Goal: Task Accomplishment & Management: Manage account settings

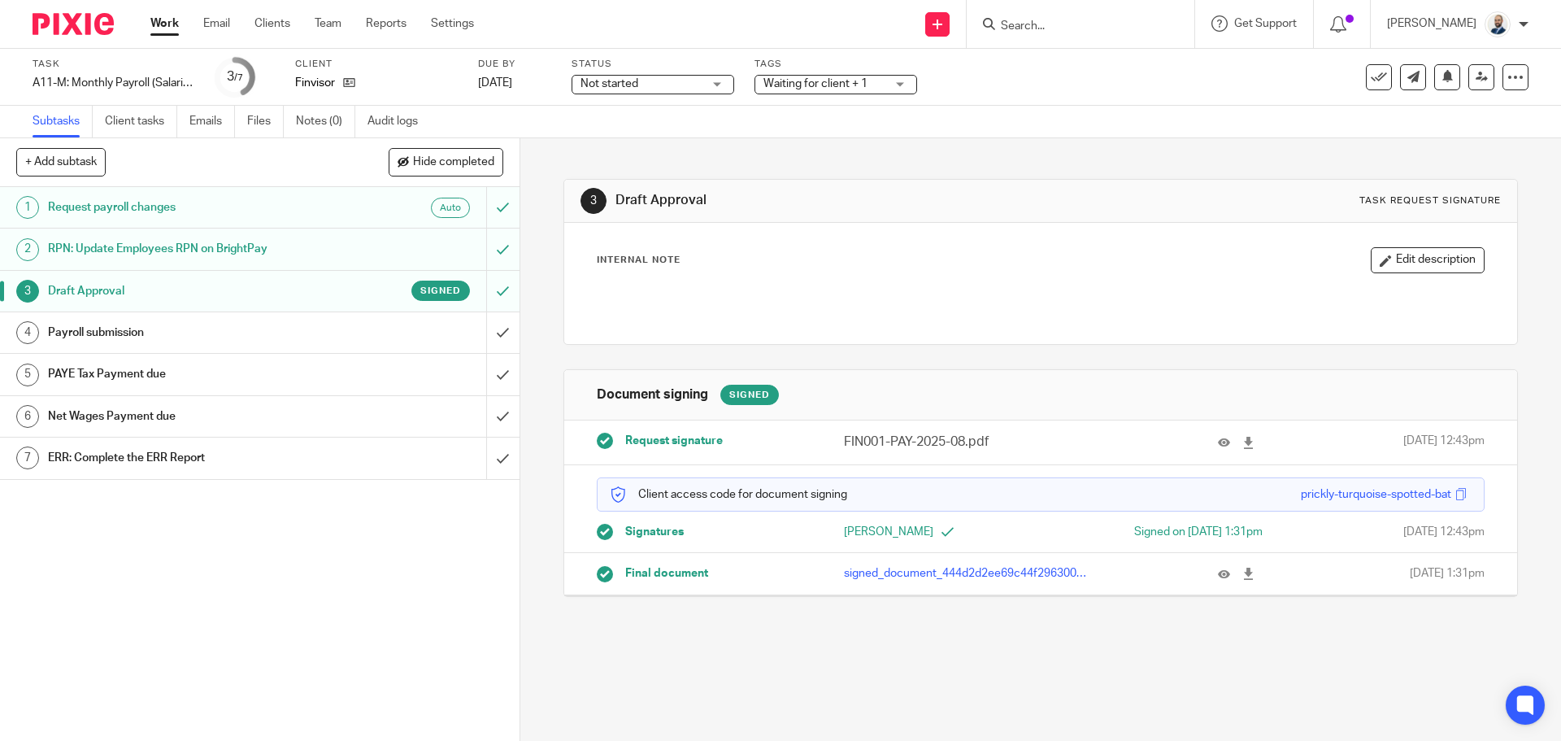
click at [428, 326] on div "Payroll submission" at bounding box center [259, 332] width 422 height 24
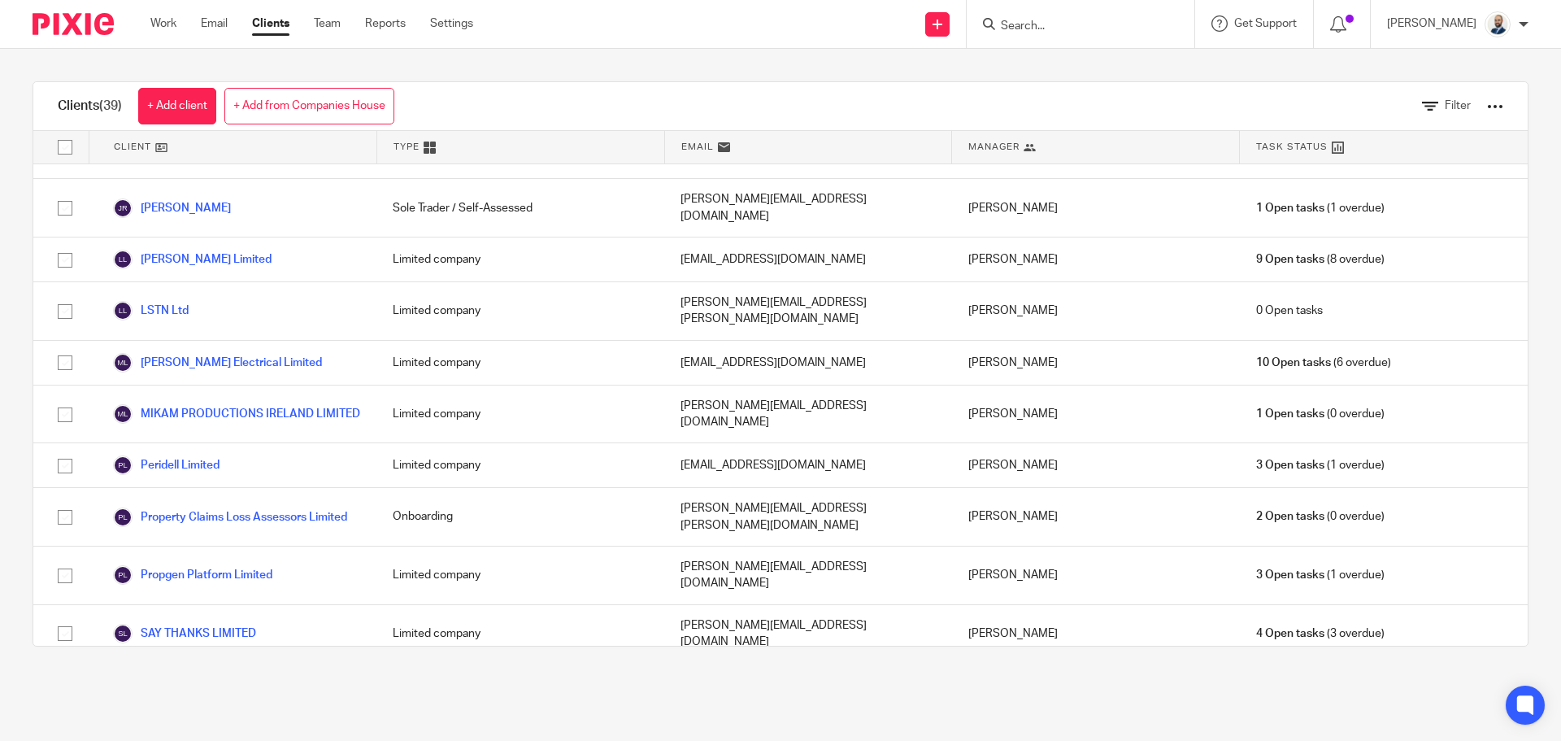
scroll to position [1345, 0]
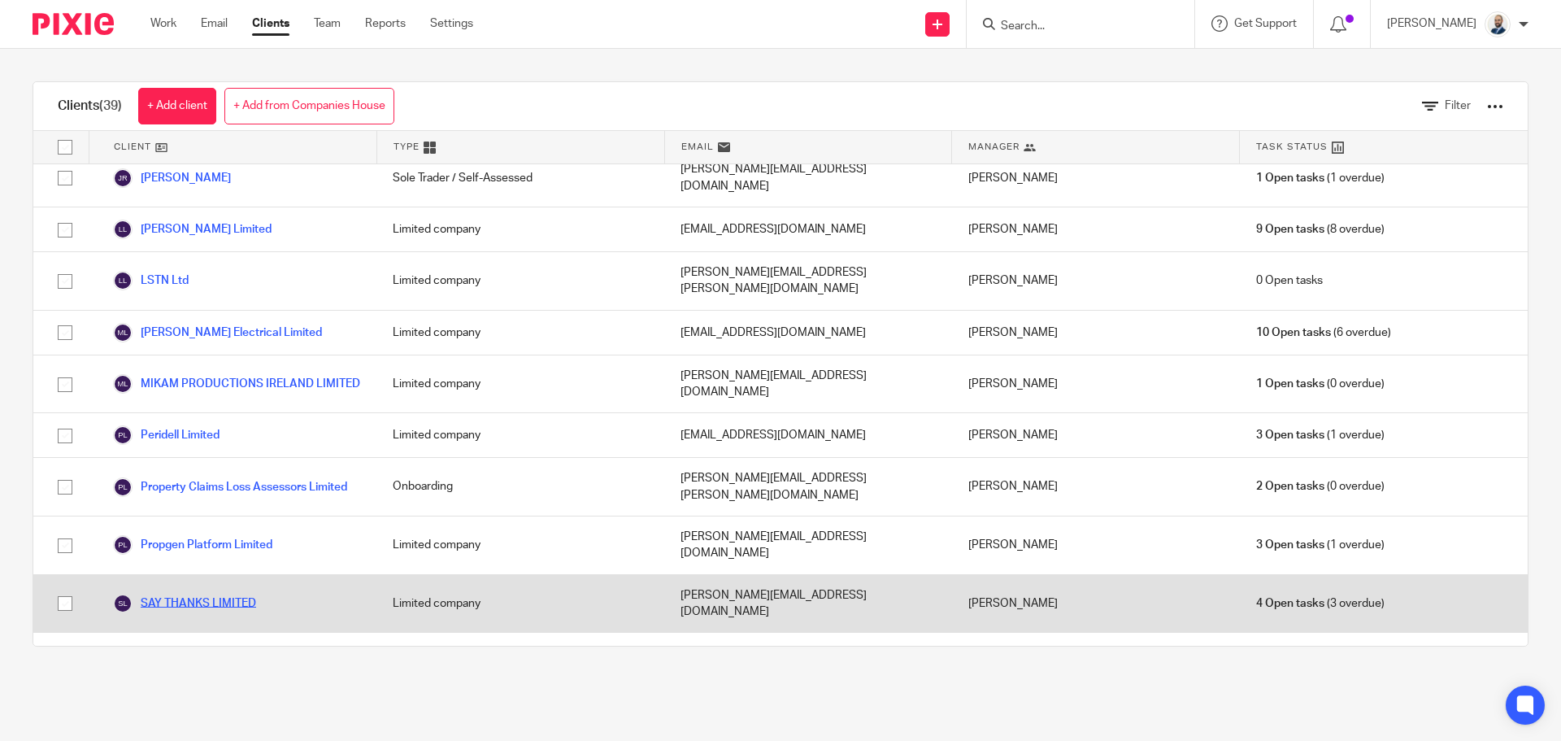
click at [199, 594] on link "SAY THANKS LIMITED" at bounding box center [184, 604] width 143 height 20
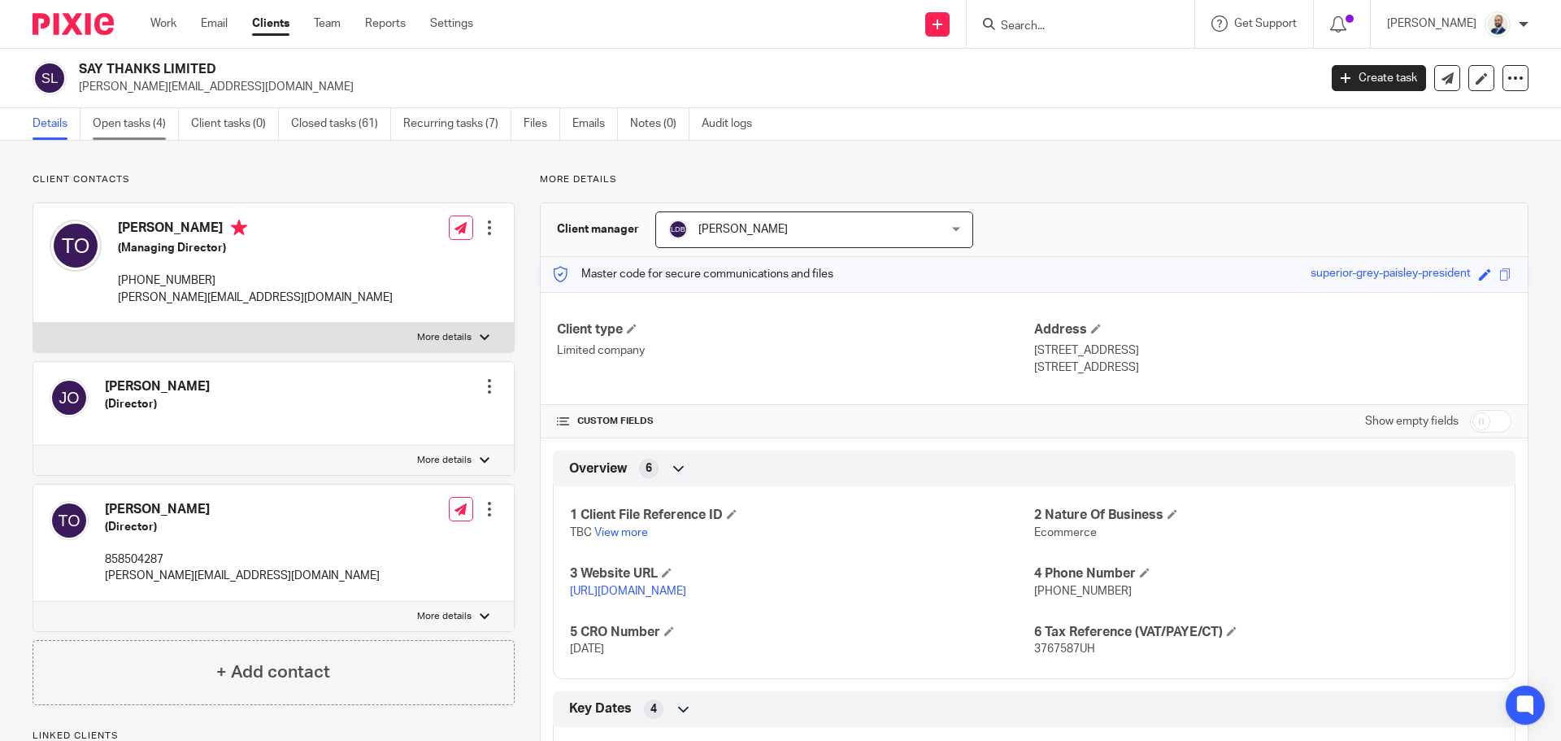
click at [142, 122] on link "Open tasks (4)" at bounding box center [136, 124] width 86 height 32
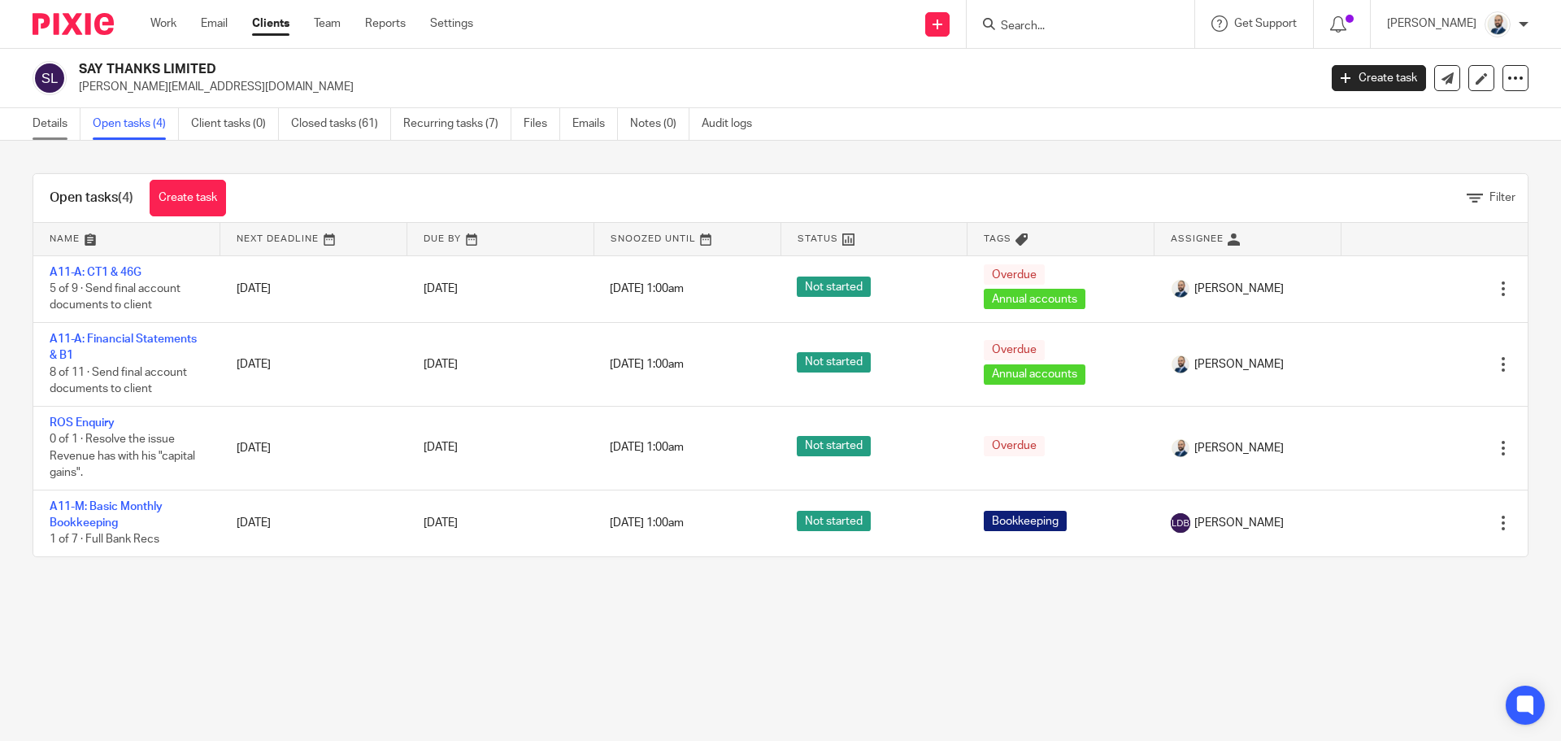
click at [50, 133] on link "Details" at bounding box center [57, 124] width 48 height 32
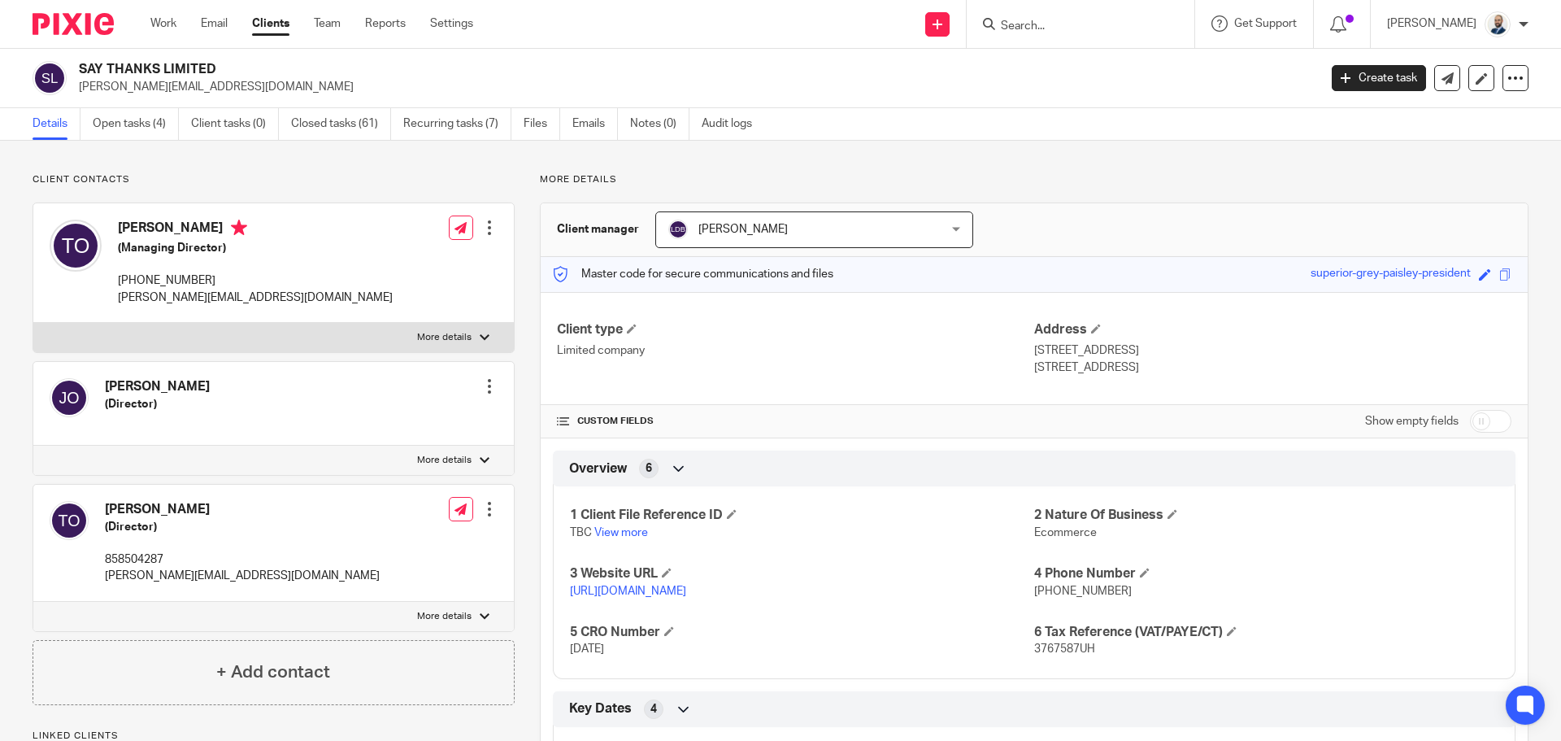
click at [468, 342] on label "More details" at bounding box center [273, 337] width 481 height 29
click at [33, 323] on input "More details" at bounding box center [33, 322] width 1 height 1
checkbox input "true"
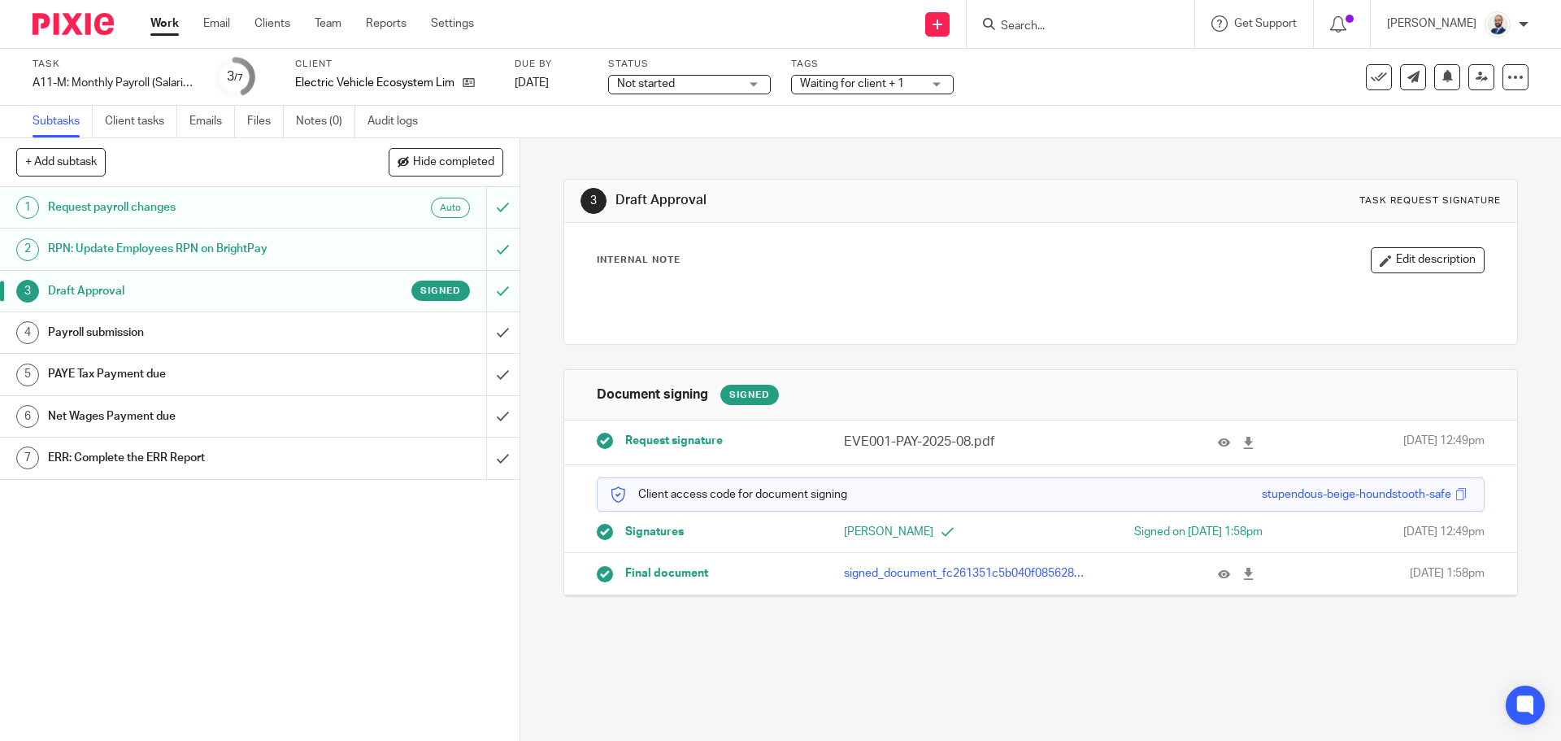
click at [345, 336] on div "Payroll submission" at bounding box center [259, 332] width 422 height 24
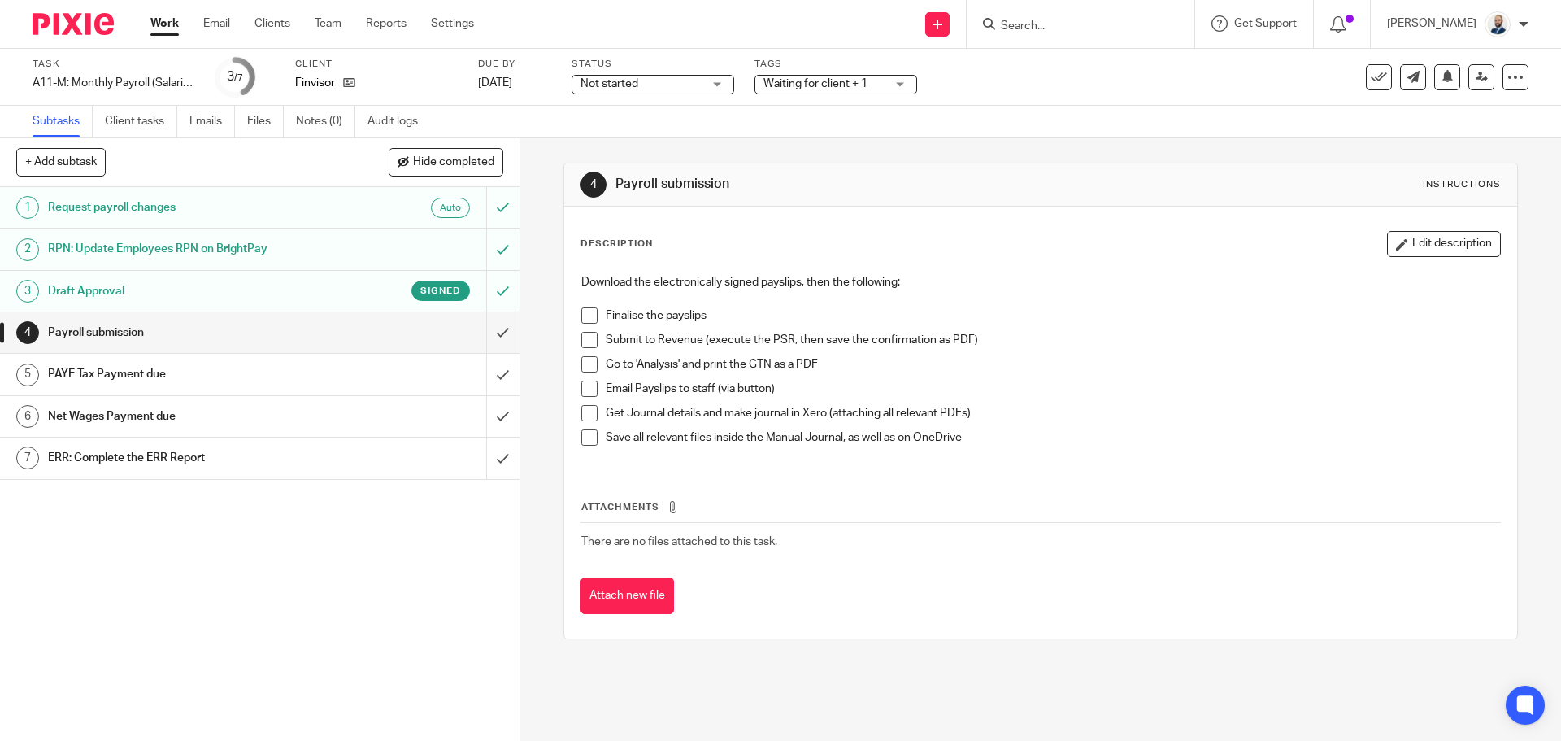
click at [585, 316] on span at bounding box center [589, 315] width 16 height 16
click at [585, 334] on span at bounding box center [589, 340] width 16 height 16
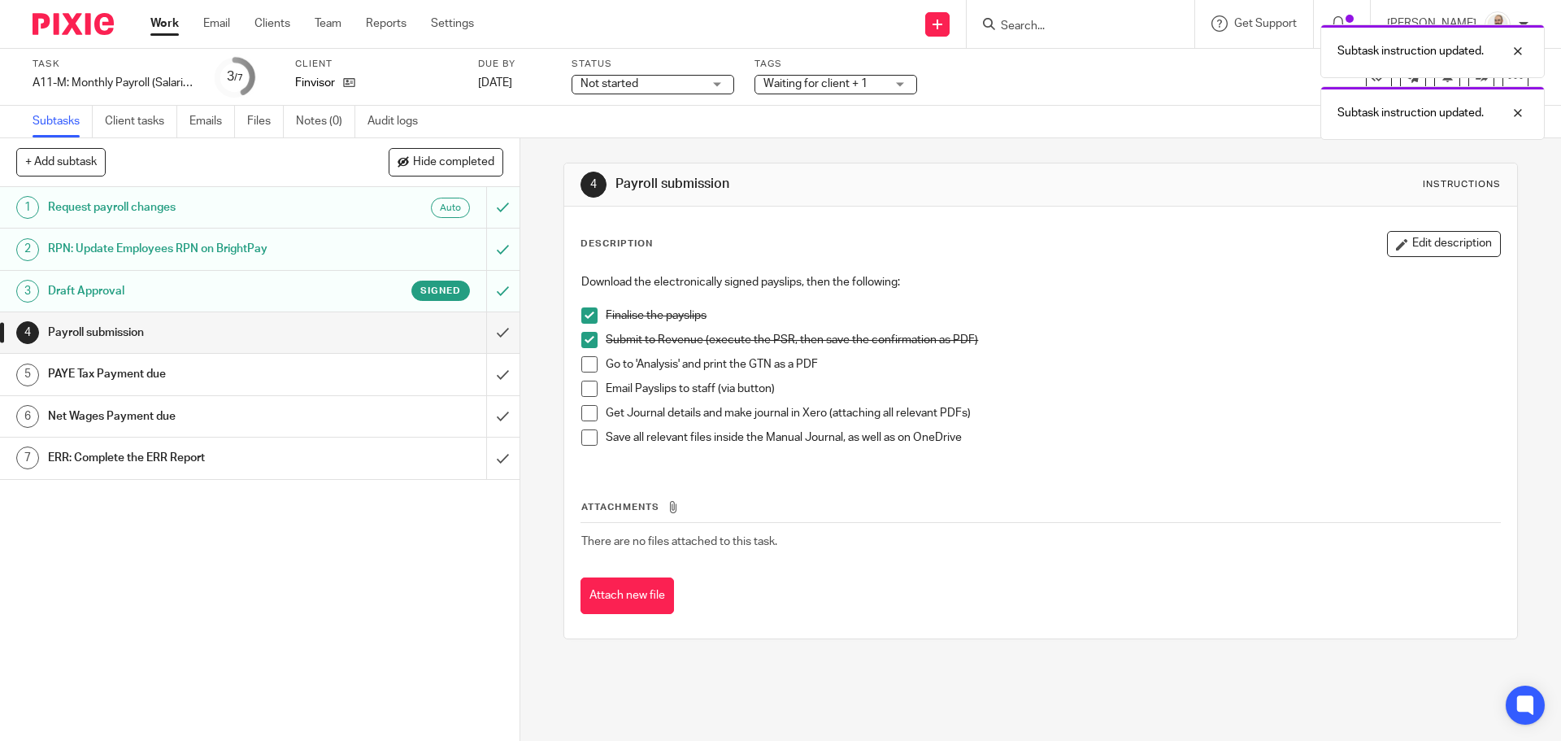
click at [583, 370] on span at bounding box center [589, 364] width 16 height 16
click at [590, 388] on span at bounding box center [589, 389] width 16 height 16
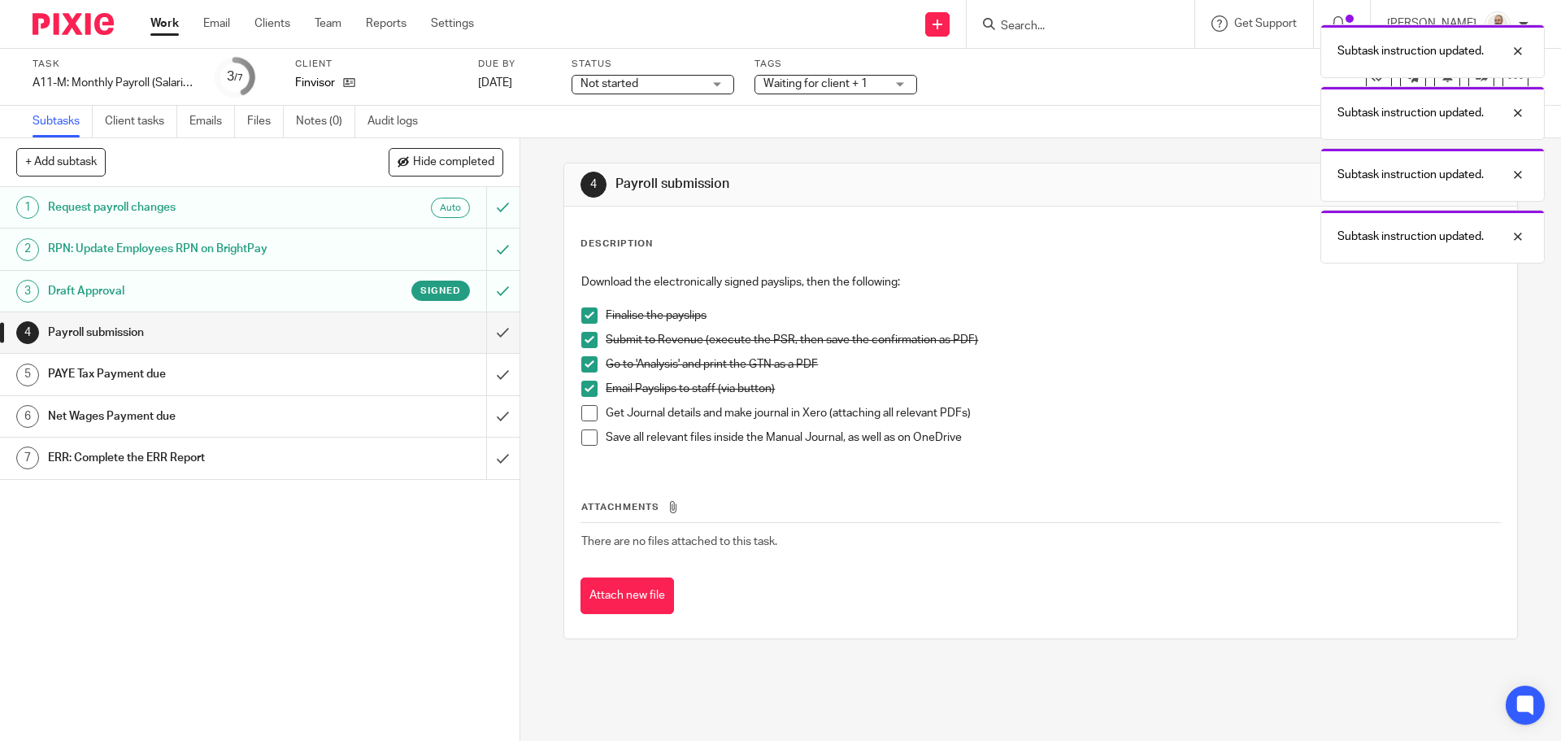
click at [581, 428] on li "Get Journal details and make journal in Xero (attaching all relevant PDFs)" at bounding box center [1040, 417] width 918 height 24
click at [585, 422] on li "Get Journal details and make journal in Xero (attaching all relevant PDFs)" at bounding box center [1040, 417] width 918 height 24
click at [589, 413] on span at bounding box center [589, 413] width 16 height 16
click at [584, 439] on span at bounding box center [589, 437] width 16 height 16
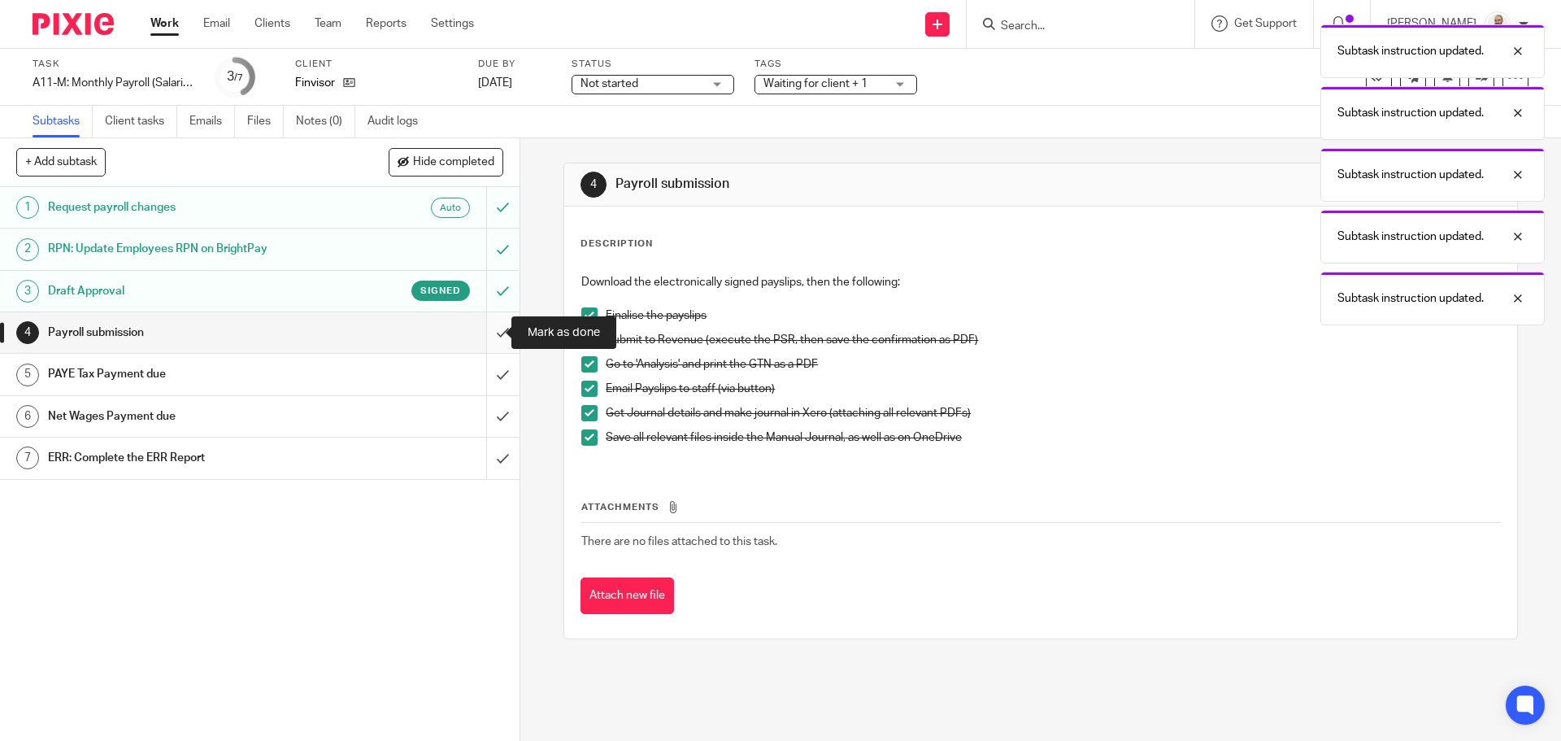
click at [490, 342] on input "submit" at bounding box center [260, 332] width 520 height 41
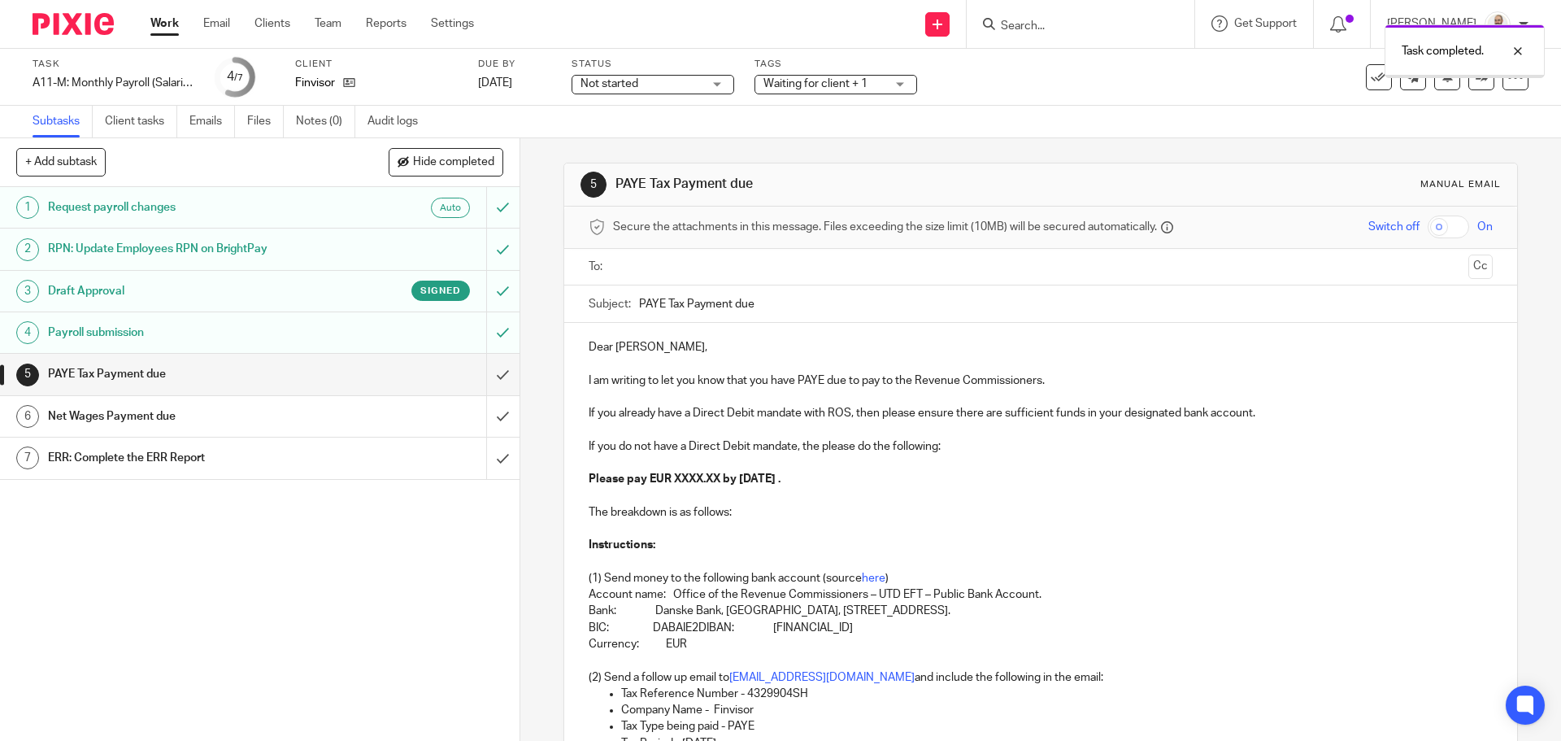
click at [680, 280] on ul at bounding box center [1041, 267] width 853 height 27
drag, startPoint x: 722, startPoint y: 474, endPoint x: 668, endPoint y: 484, distance: 54.6
click at [668, 484] on strong "Please pay EUR XXXX.XX by 14th September 2025 ." at bounding box center [685, 478] width 192 height 11
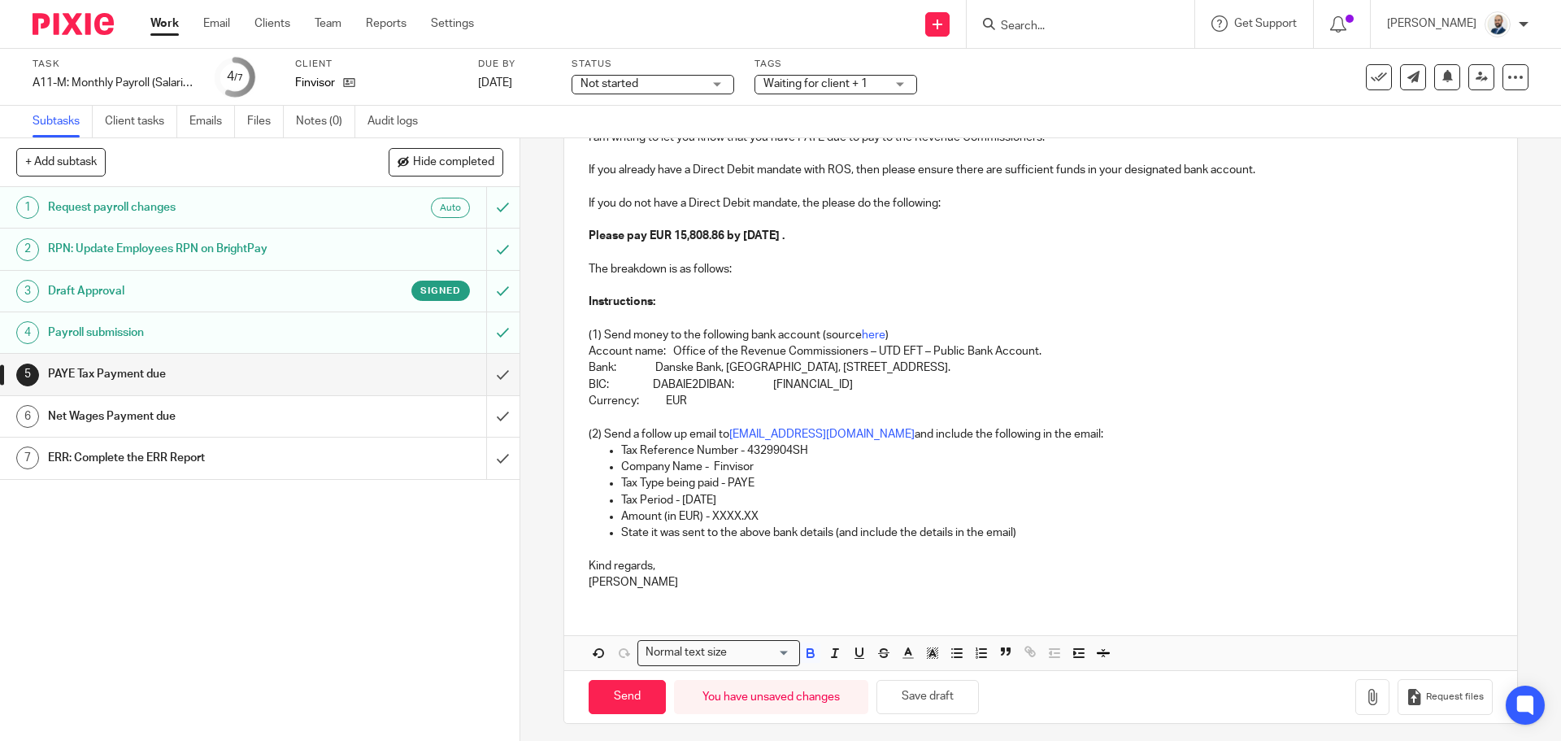
scroll to position [244, 0]
drag, startPoint x: 710, startPoint y: 515, endPoint x: 756, endPoint y: 514, distance: 46.4
click at [756, 514] on p "Amount (in EUR) - XXXX.XX" at bounding box center [1056, 515] width 871 height 16
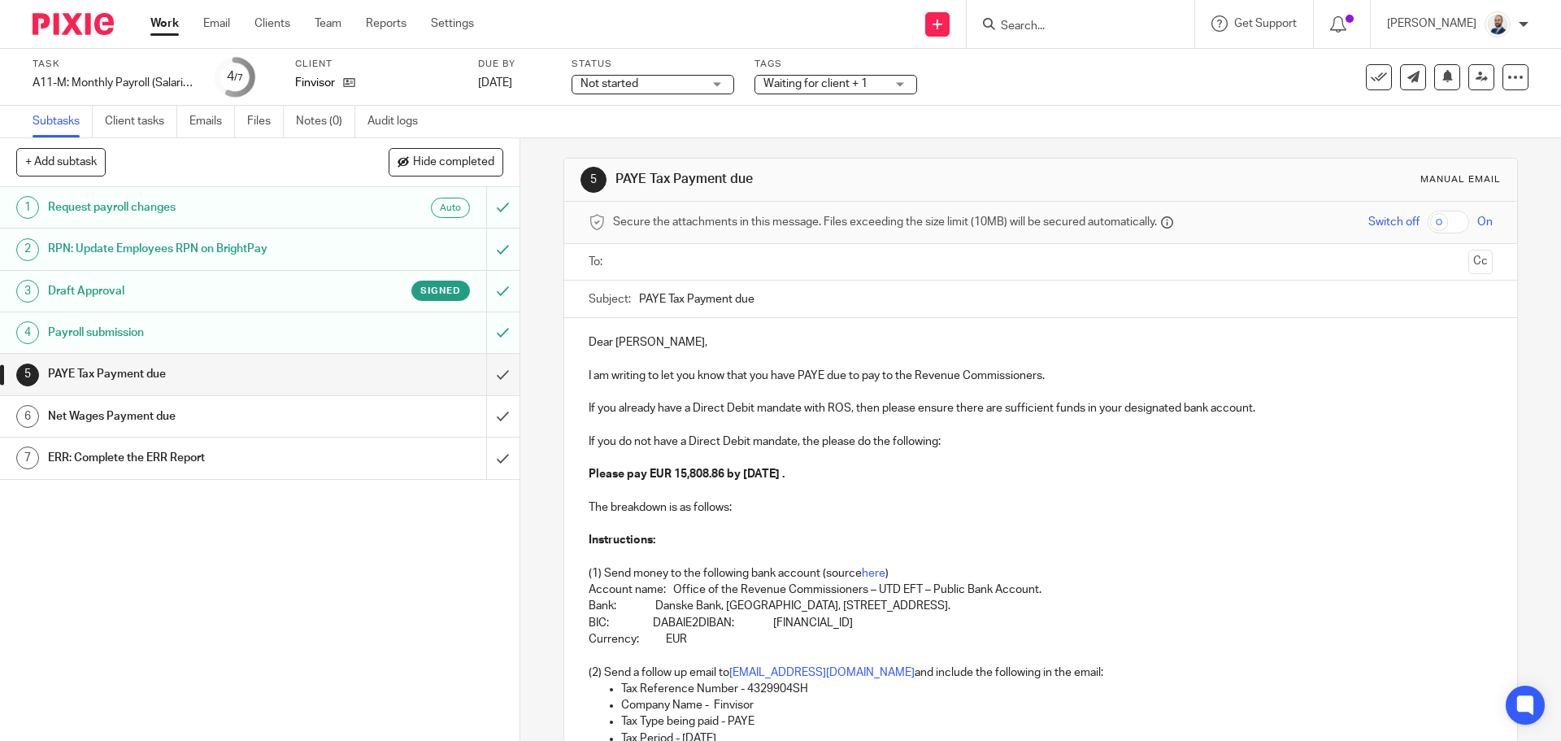
scroll to position [0, 0]
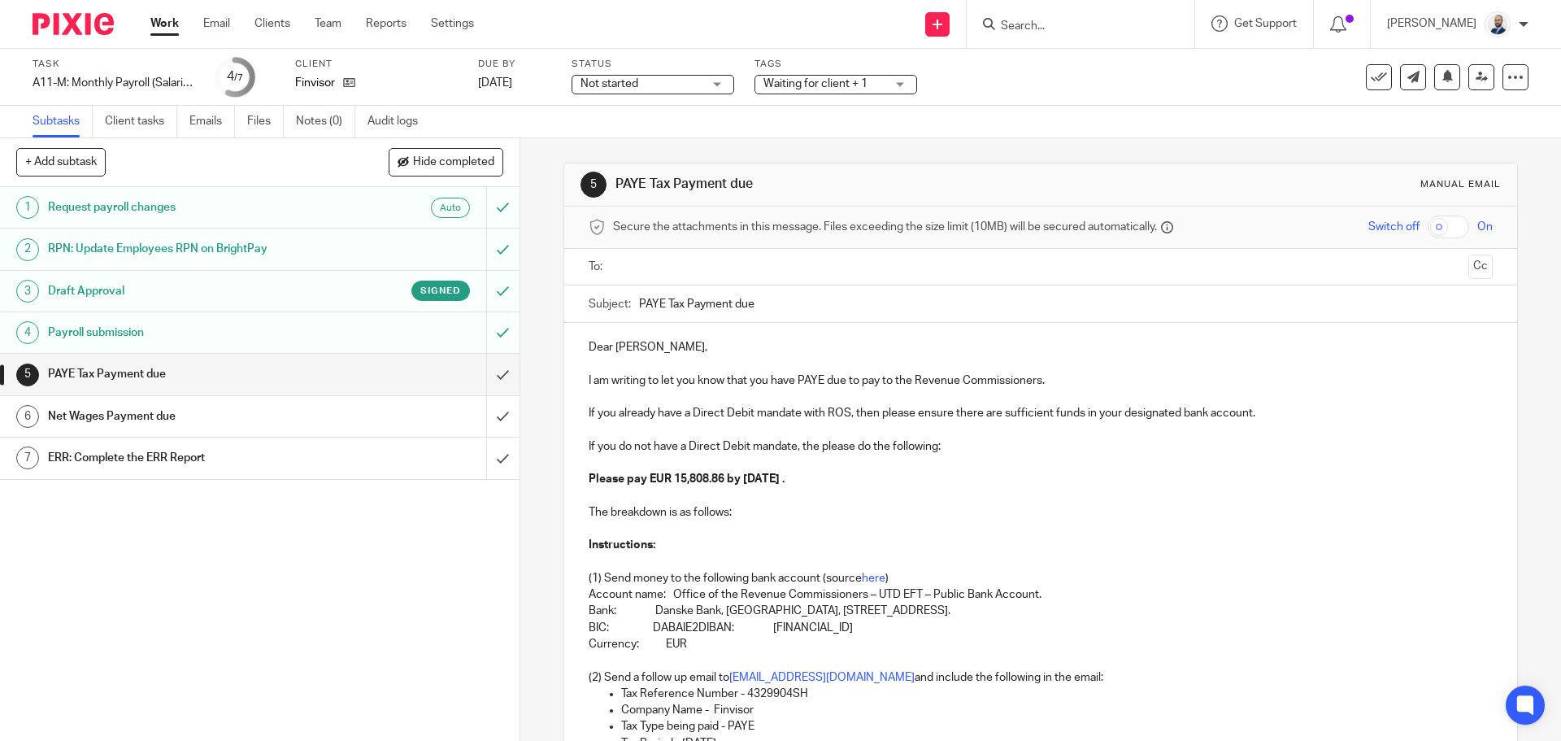
click at [717, 270] on input "text" at bounding box center [1040, 267] width 842 height 19
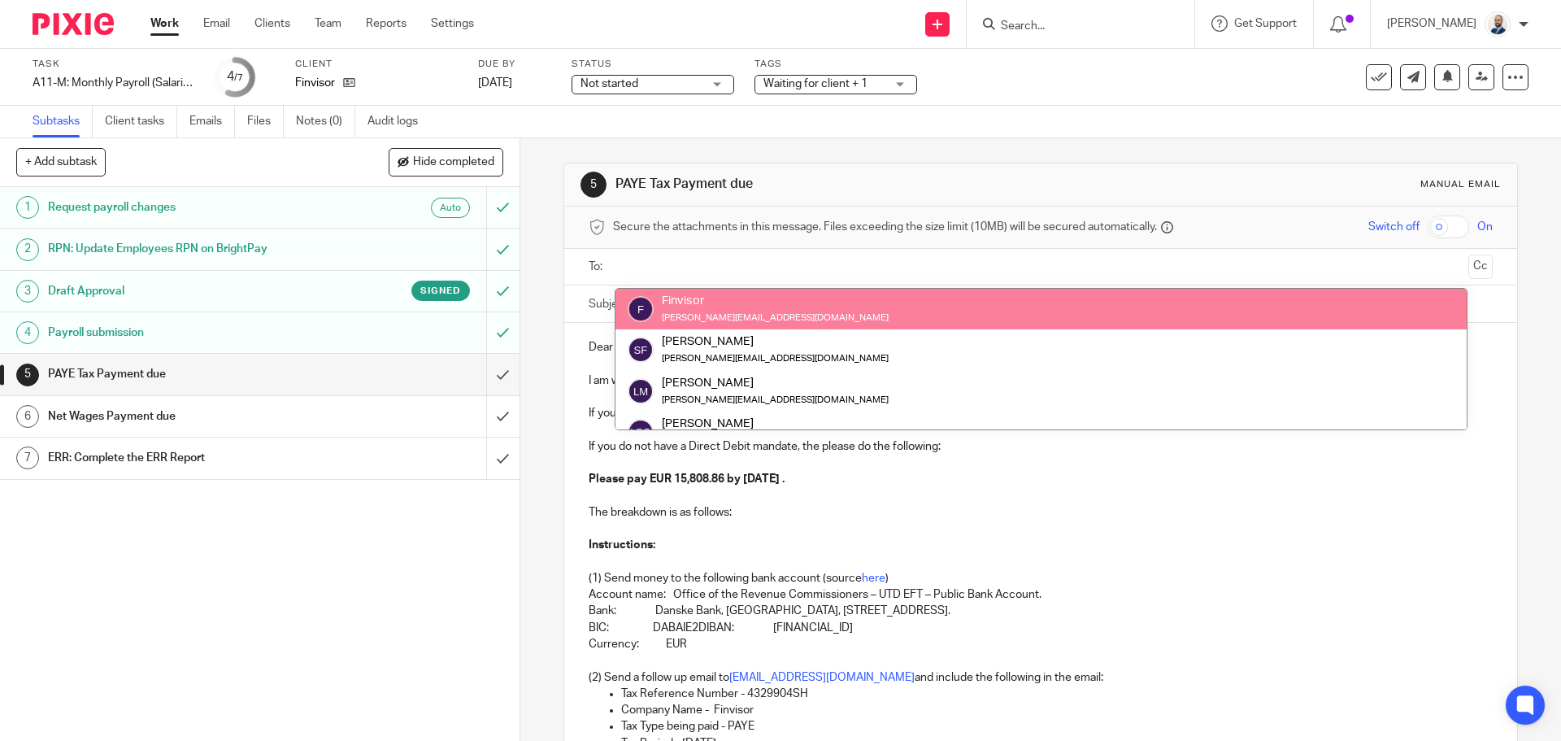
drag, startPoint x: 689, startPoint y: 307, endPoint x: 734, endPoint y: 329, distance: 49.5
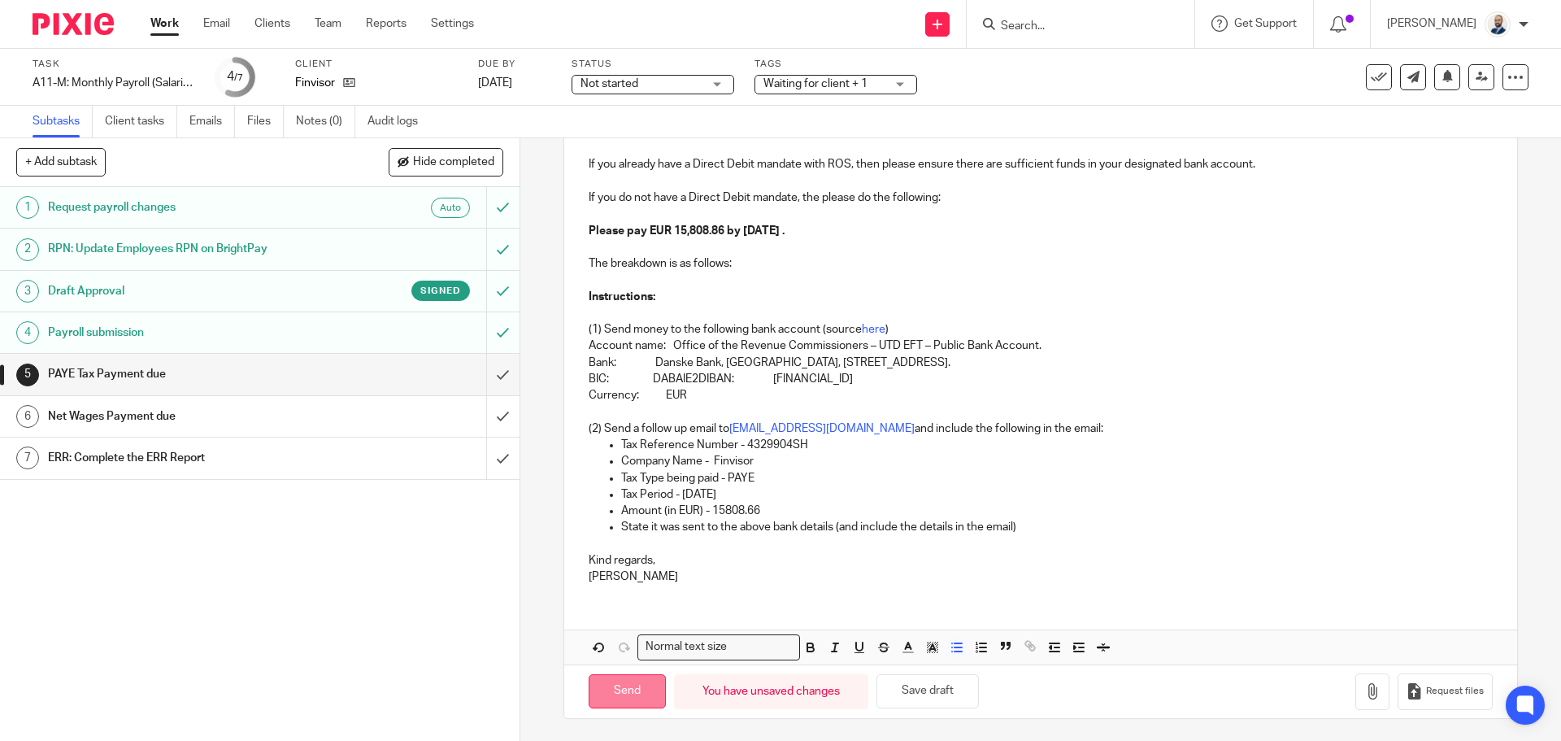
scroll to position [255, 0]
click at [631, 687] on input "Send" at bounding box center [627, 689] width 77 height 35
type input "Sent"
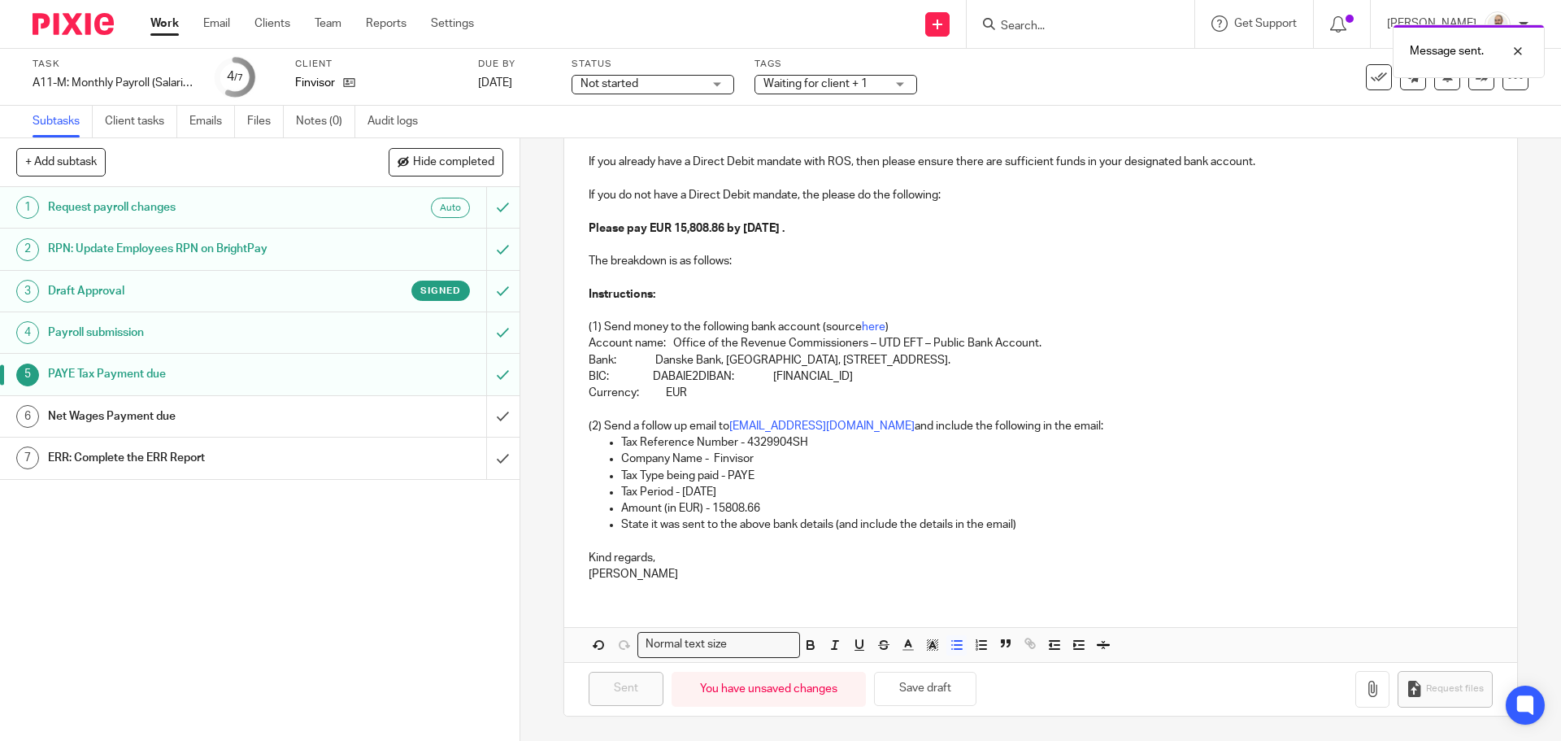
click at [409, 422] on div "Net Wages Payment due" at bounding box center [259, 416] width 422 height 24
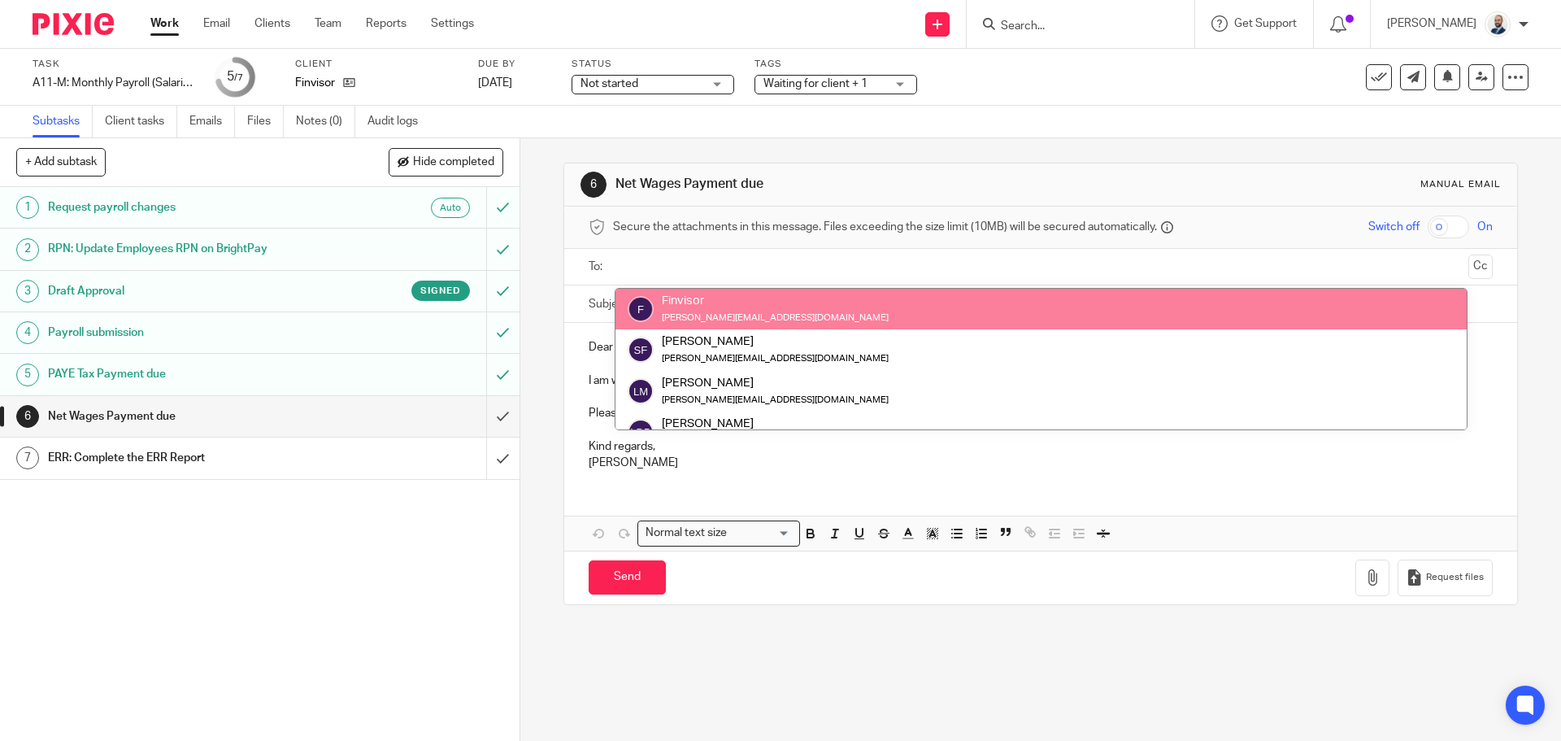
drag, startPoint x: 705, startPoint y: 298, endPoint x: 762, endPoint y: 337, distance: 68.6
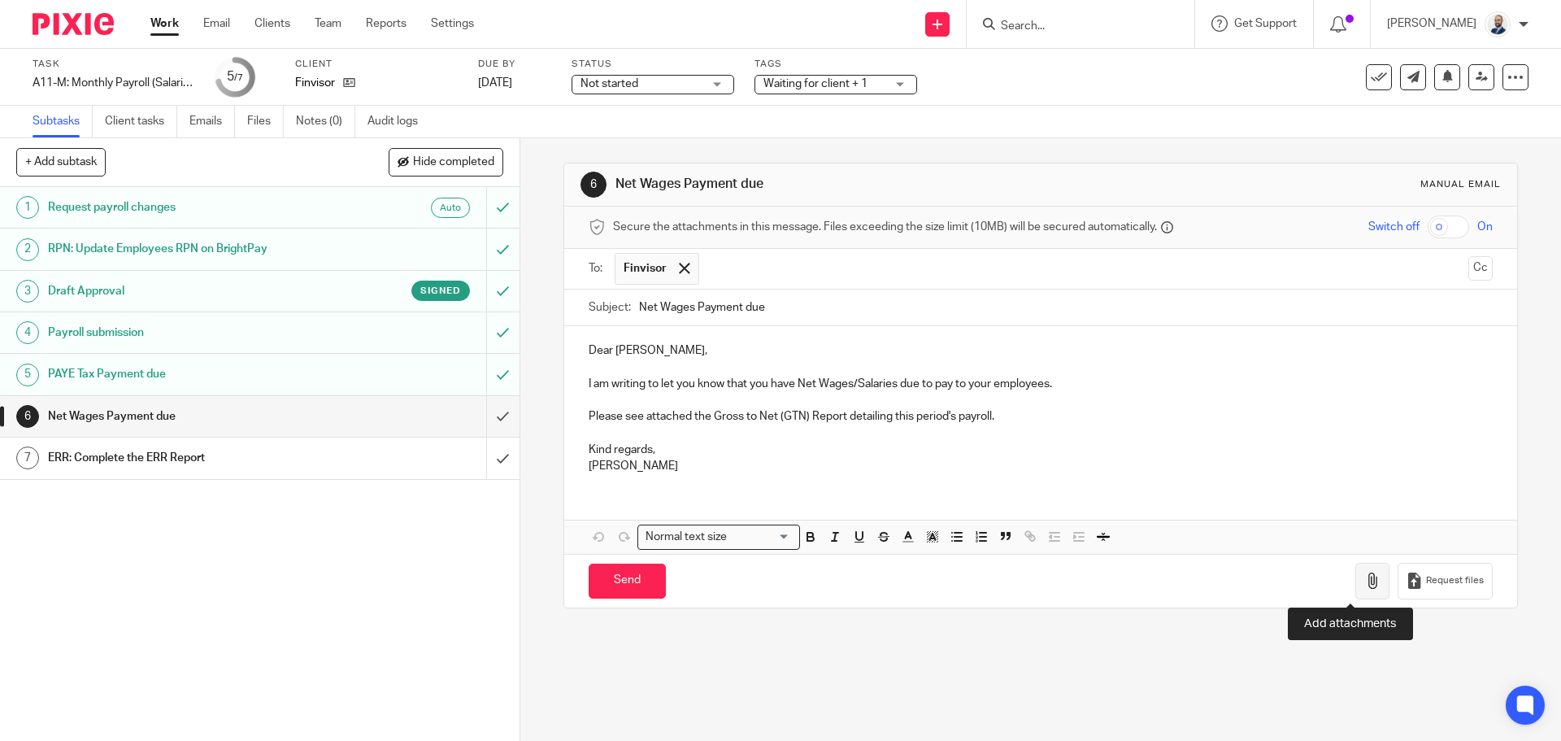
click at [1365, 575] on icon "button" at bounding box center [1373, 581] width 16 height 16
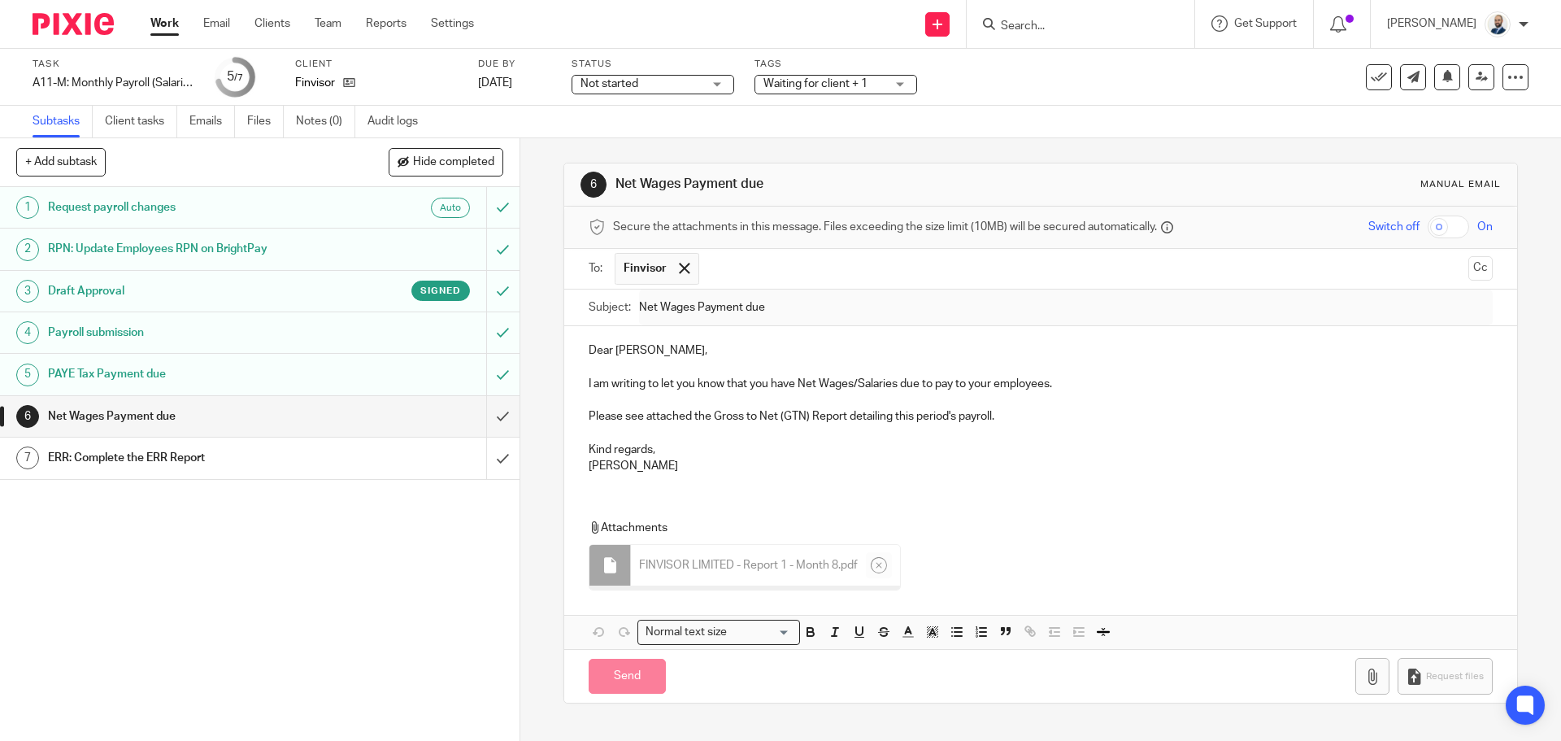
click at [337, 103] on div "Task A11-M: Monthly Payroll (Salaried) Save A11-M: Monthly Payroll (Salaried) 5…" at bounding box center [780, 77] width 1561 height 57
click at [621, 675] on input "Send" at bounding box center [627, 672] width 77 height 35
type input "Sent"
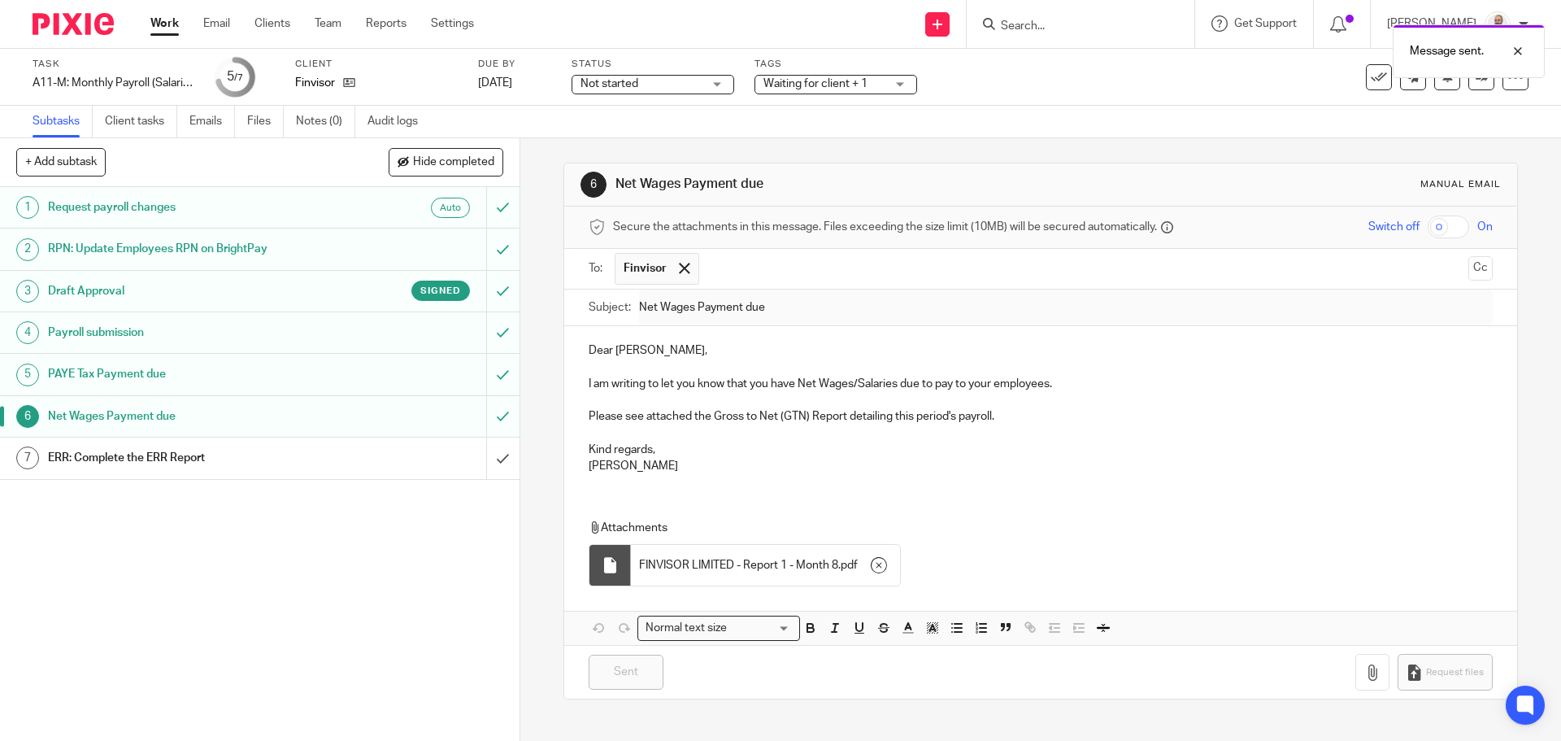
click at [419, 449] on div "ERR: Complete the ERR Report" at bounding box center [259, 458] width 422 height 24
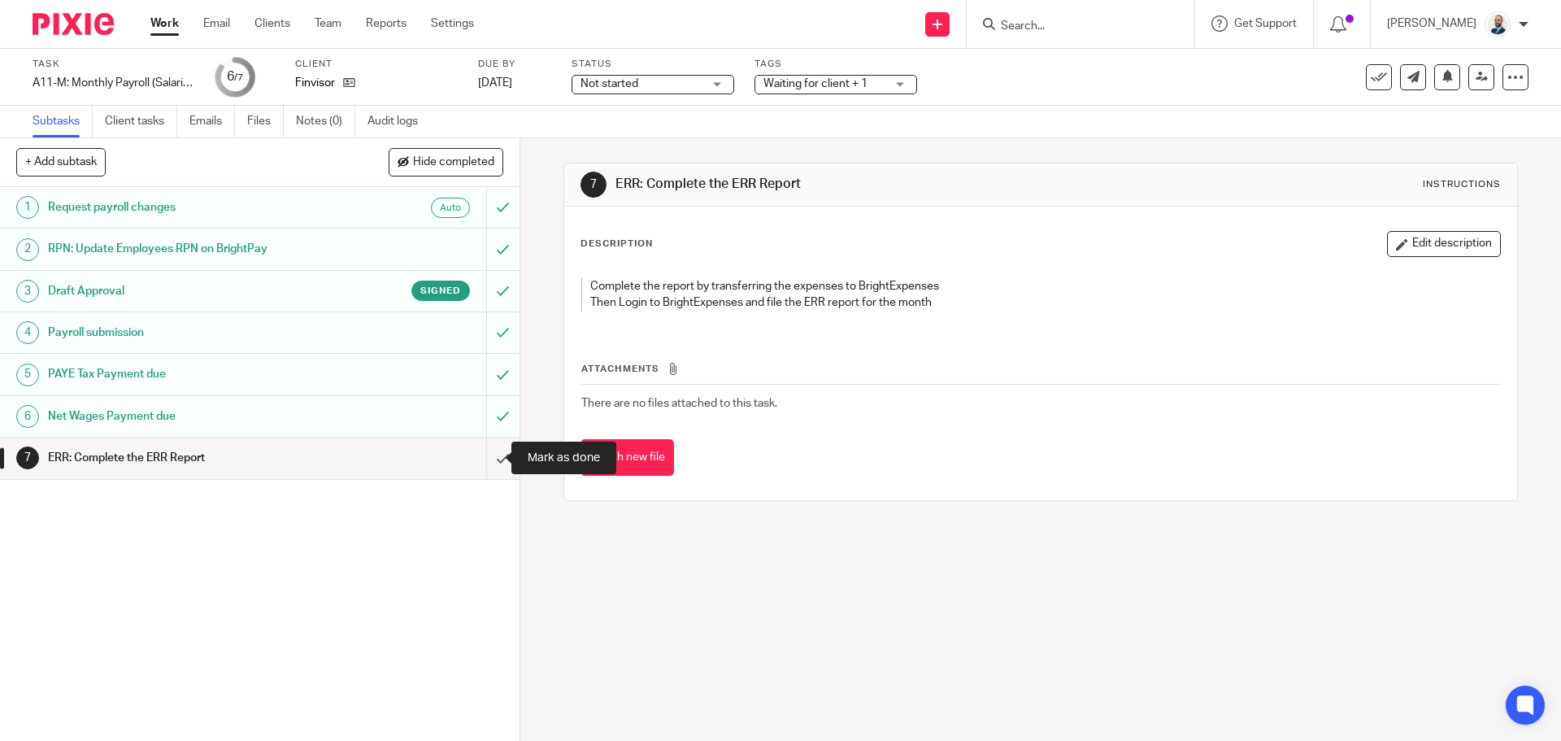
click at [492, 446] on input "submit" at bounding box center [260, 458] width 520 height 41
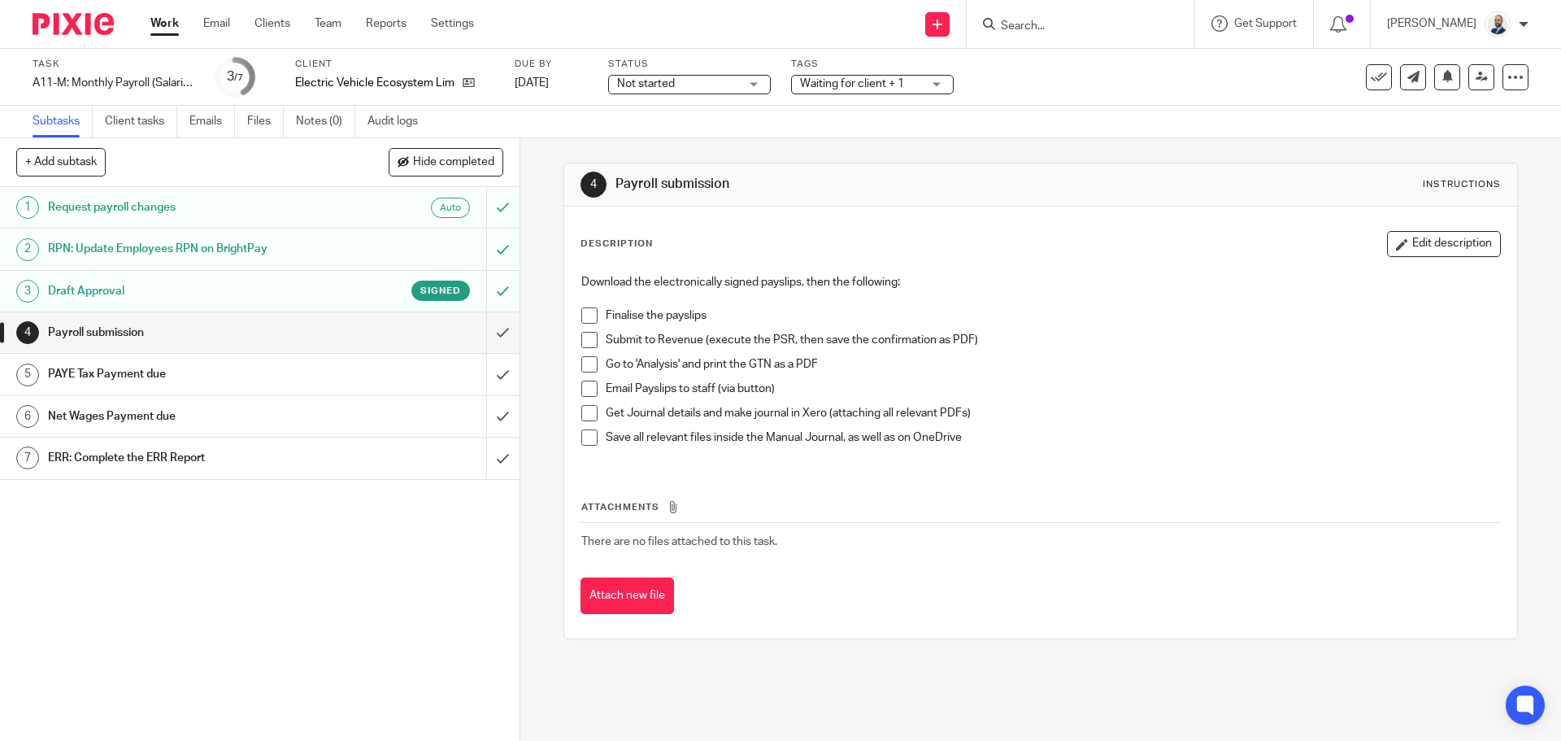
click at [581, 317] on span at bounding box center [589, 315] width 16 height 16
click at [586, 333] on span at bounding box center [589, 340] width 16 height 16
click at [585, 363] on span at bounding box center [589, 364] width 16 height 16
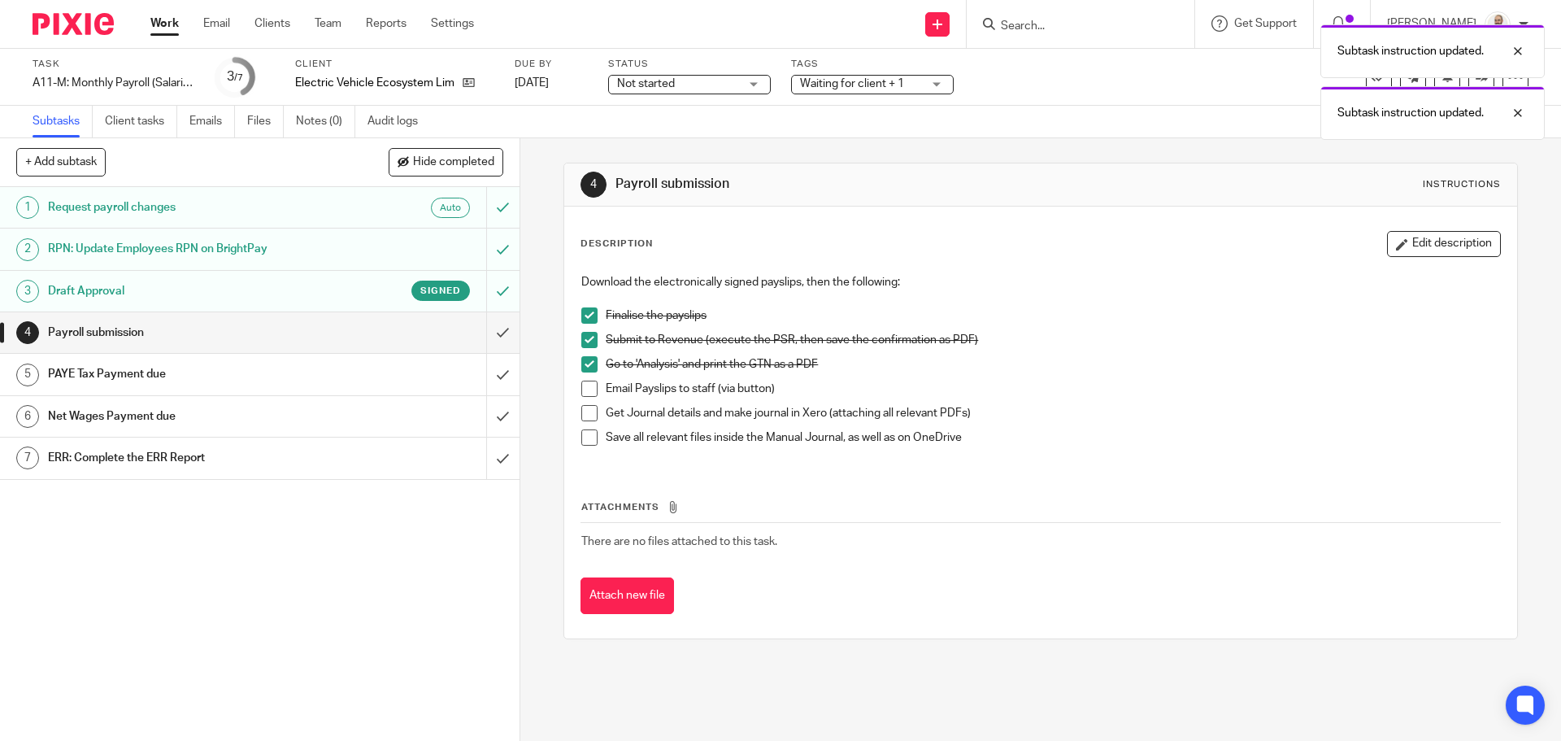
click at [581, 398] on li "Email Payslips to staff (via button)" at bounding box center [1040, 393] width 918 height 24
click at [581, 416] on span at bounding box center [589, 413] width 16 height 16
click at [583, 396] on span at bounding box center [589, 389] width 16 height 16
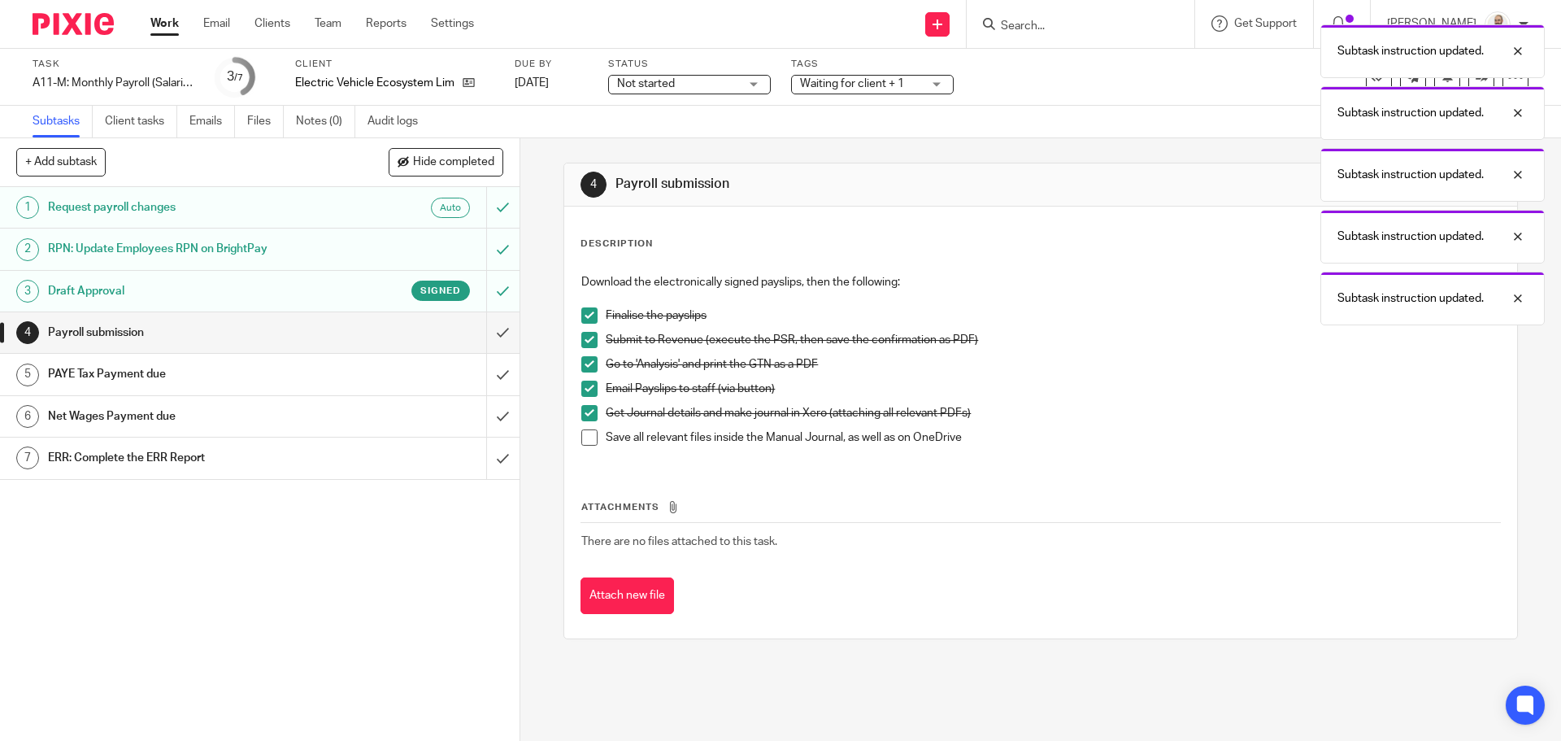
click at [581, 438] on span at bounding box center [589, 437] width 16 height 16
click at [479, 336] on input "submit" at bounding box center [260, 332] width 520 height 41
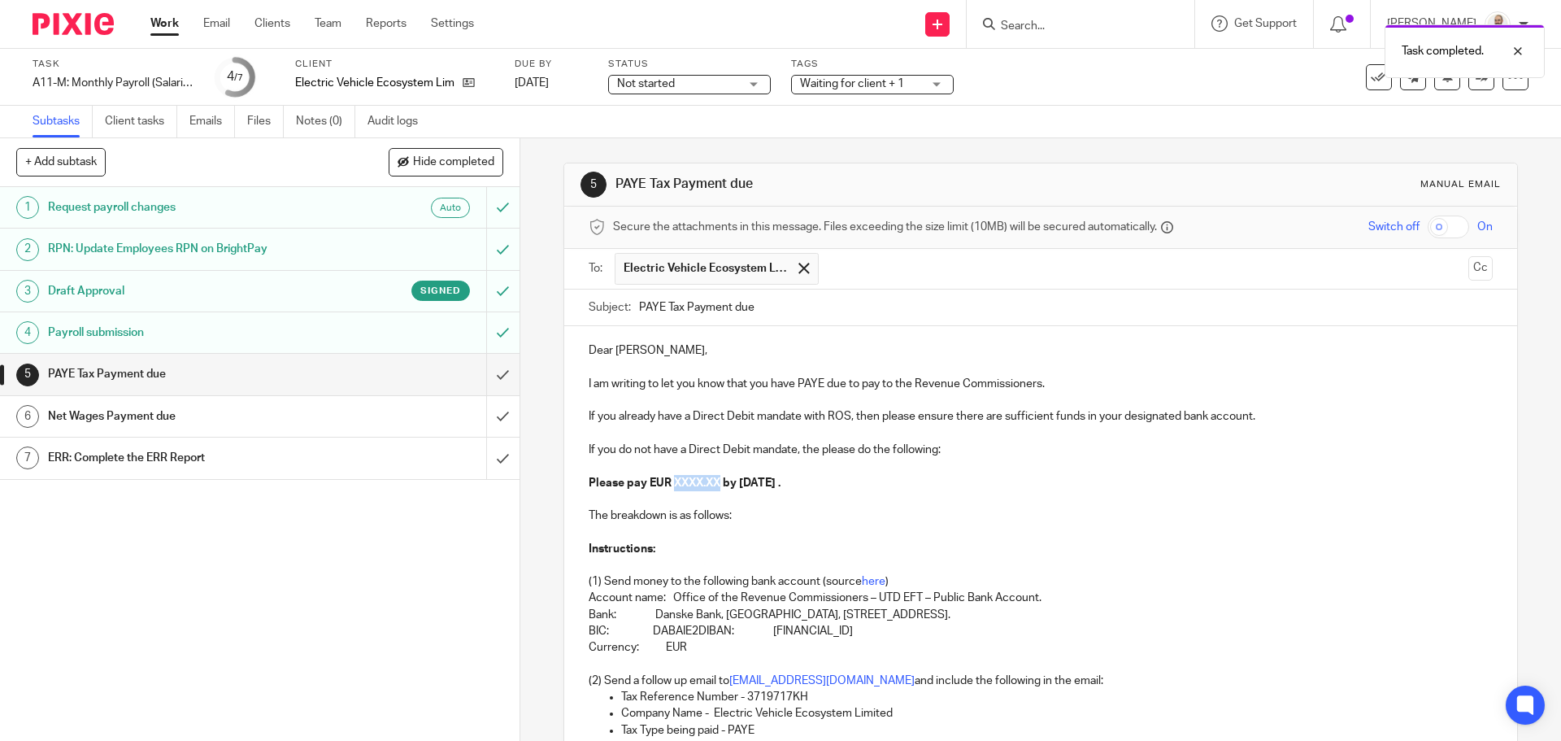
drag, startPoint x: 721, startPoint y: 483, endPoint x: 668, endPoint y: 484, distance: 52.9
click at [668, 484] on strong "Please pay EUR XXXX.XX by [DATE] ." at bounding box center [685, 482] width 192 height 11
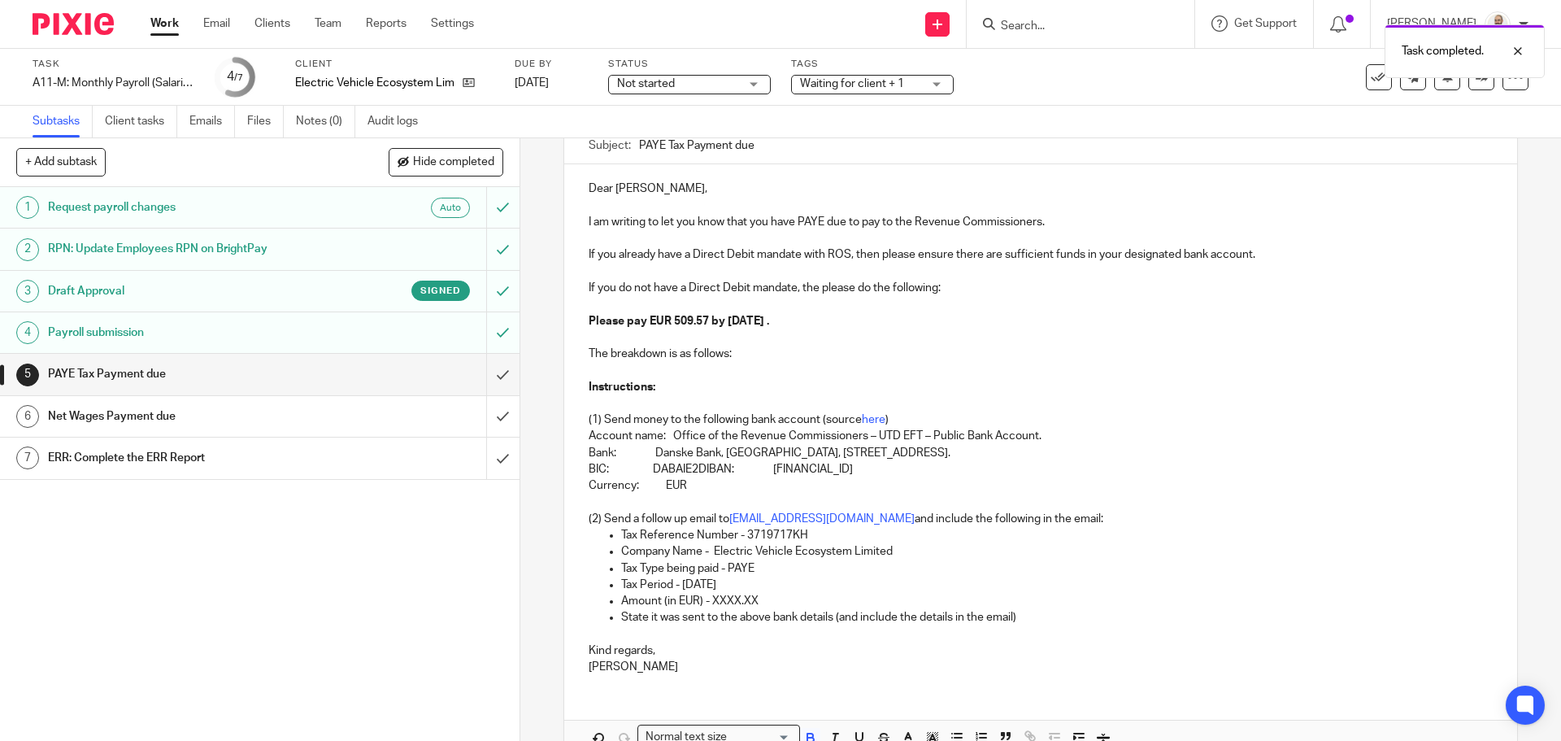
scroll to position [163, 0]
drag, startPoint x: 762, startPoint y: 599, endPoint x: 716, endPoint y: 580, distance: 49.5
click at [709, 606] on p "Amount (in EUR) - XXXX.XX" at bounding box center [1056, 600] width 871 height 16
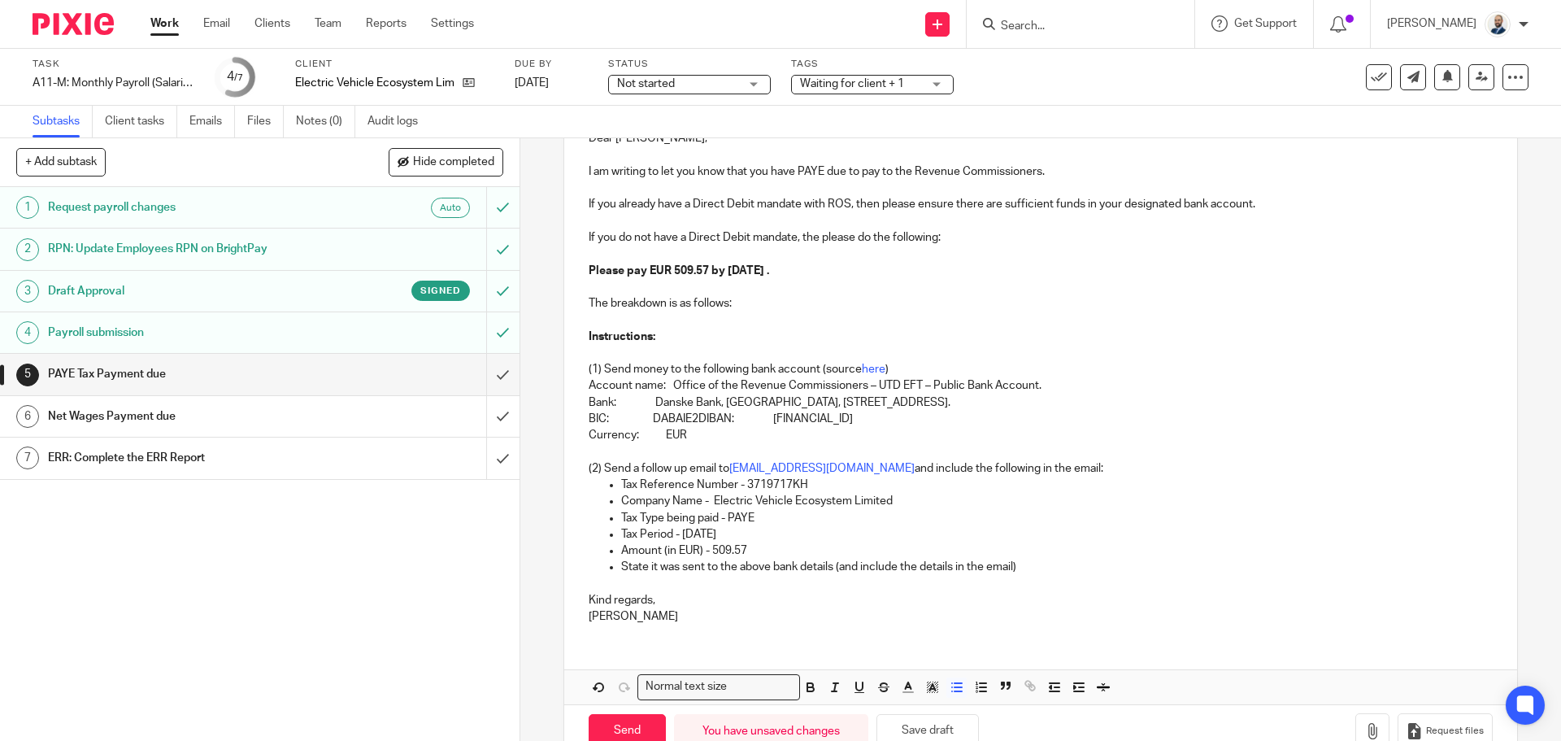
scroll to position [255, 0]
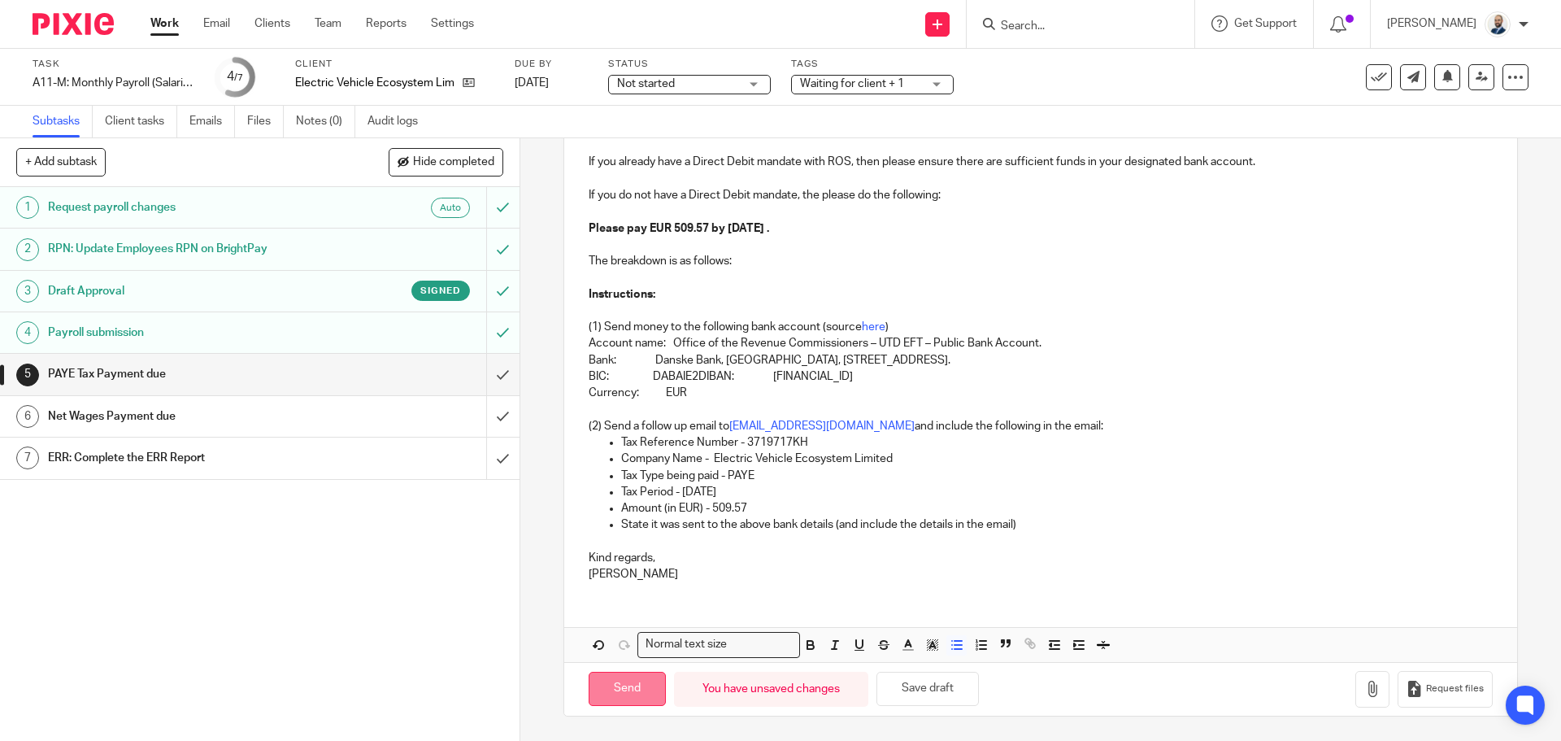
click at [619, 684] on input "Send" at bounding box center [627, 689] width 77 height 35
click at [398, 419] on div "Net Wages Payment due" at bounding box center [259, 416] width 422 height 24
type input "Sent"
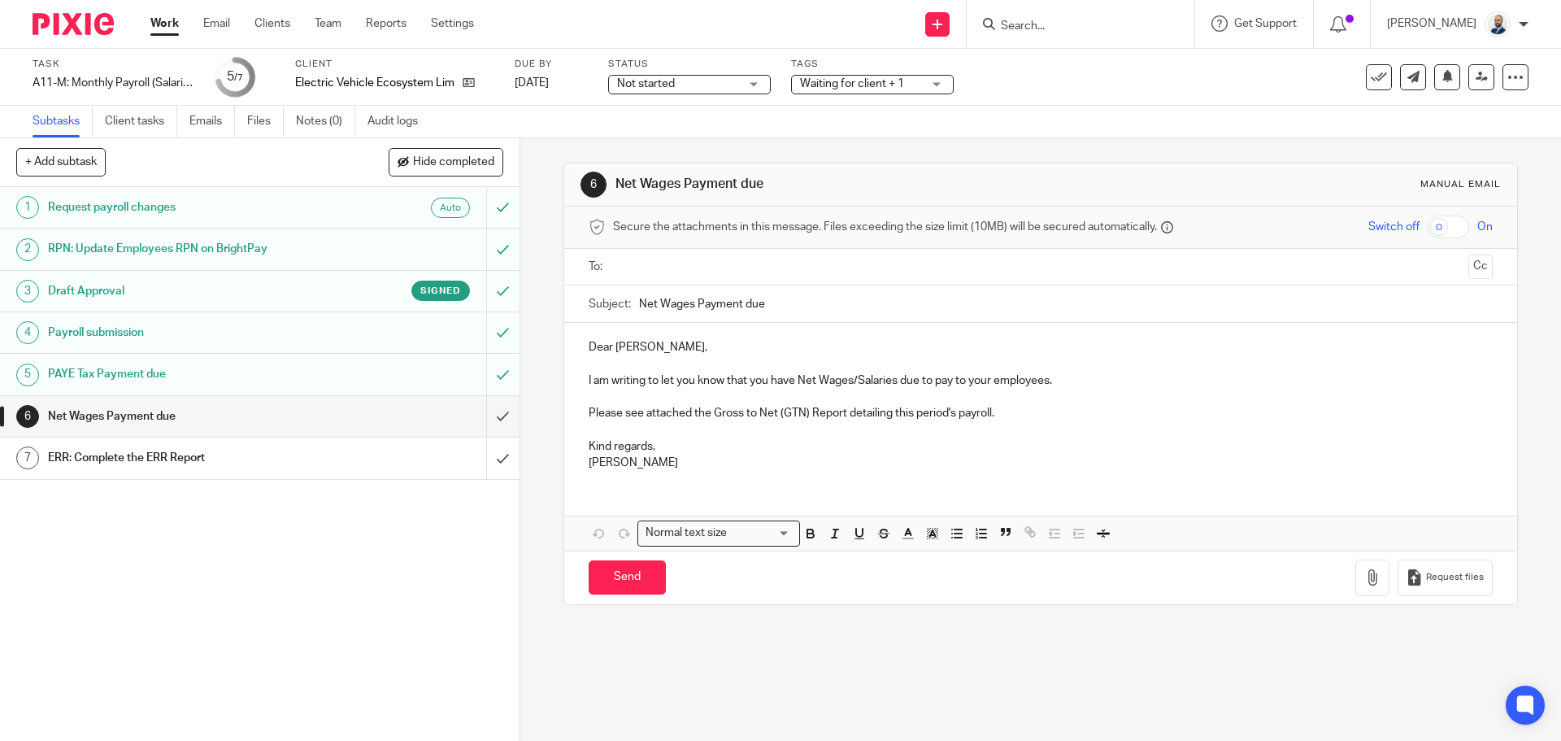
drag, startPoint x: 0, startPoint y: 0, endPoint x: 672, endPoint y: 276, distance: 726.4
click at [668, 278] on ul at bounding box center [1041, 267] width 853 height 27
click at [675, 272] on input "text" at bounding box center [1040, 267] width 842 height 19
click at [1365, 586] on icon "button" at bounding box center [1373, 581] width 16 height 16
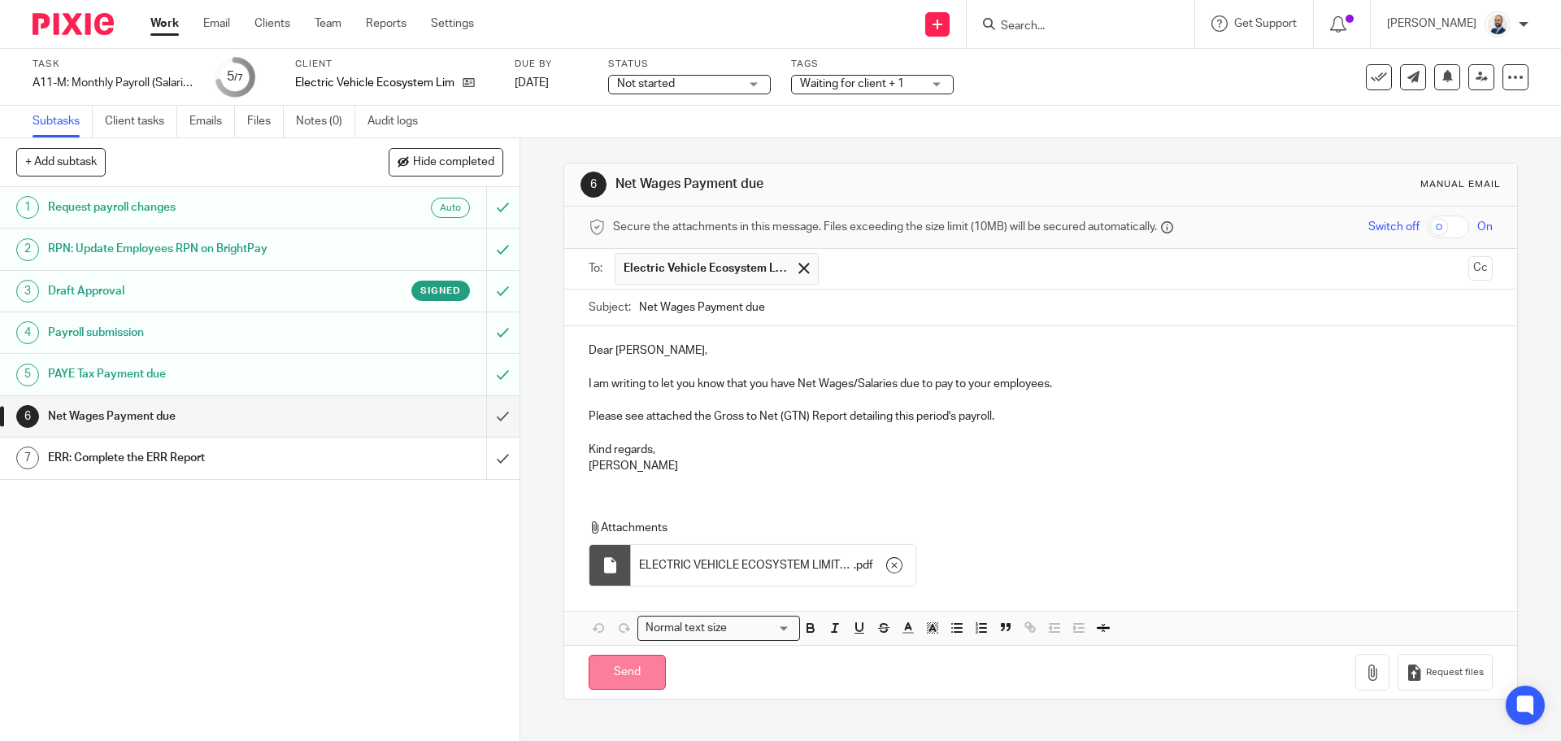
click at [624, 677] on input "Send" at bounding box center [627, 672] width 77 height 35
type input "Sent"
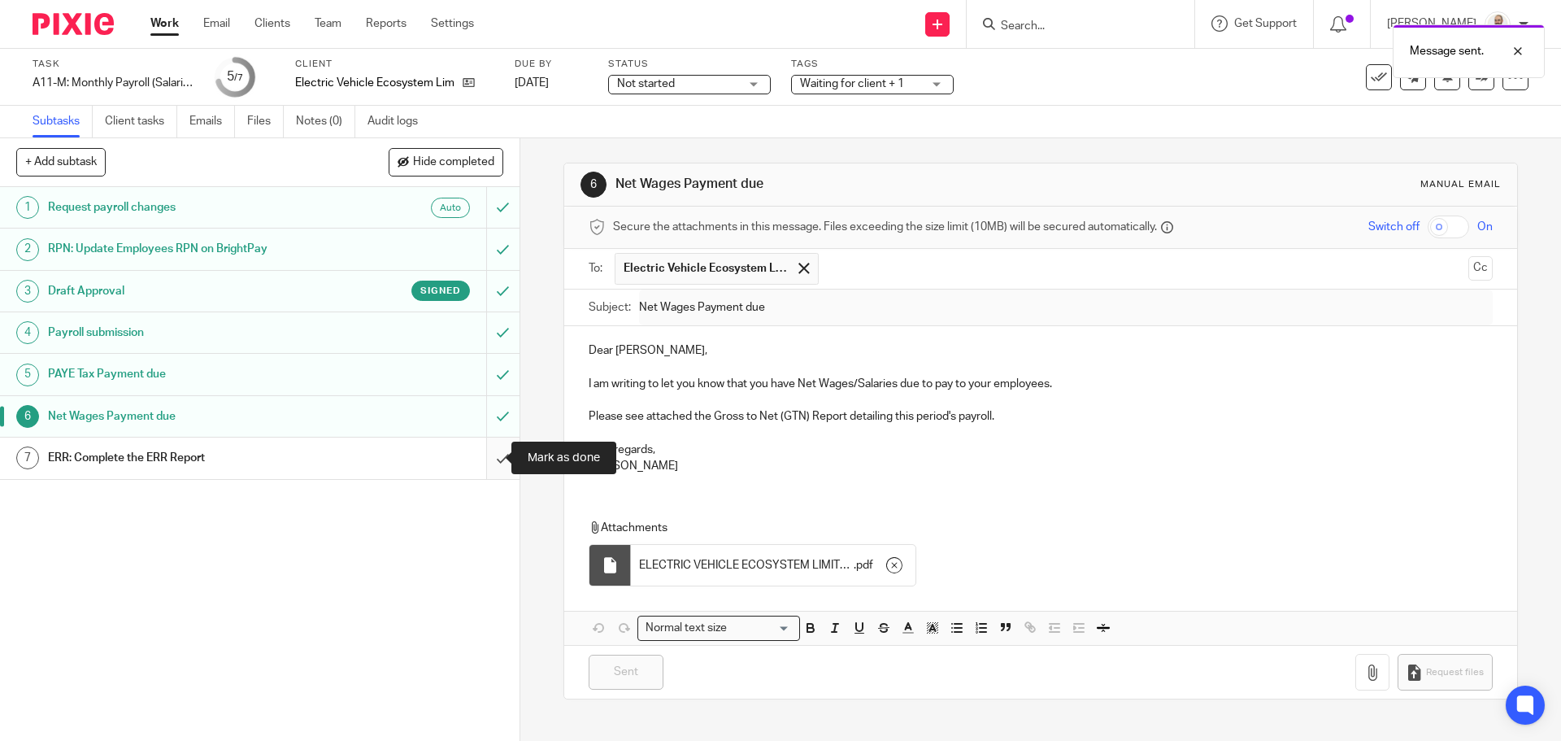
click at [497, 457] on input "submit" at bounding box center [260, 458] width 520 height 41
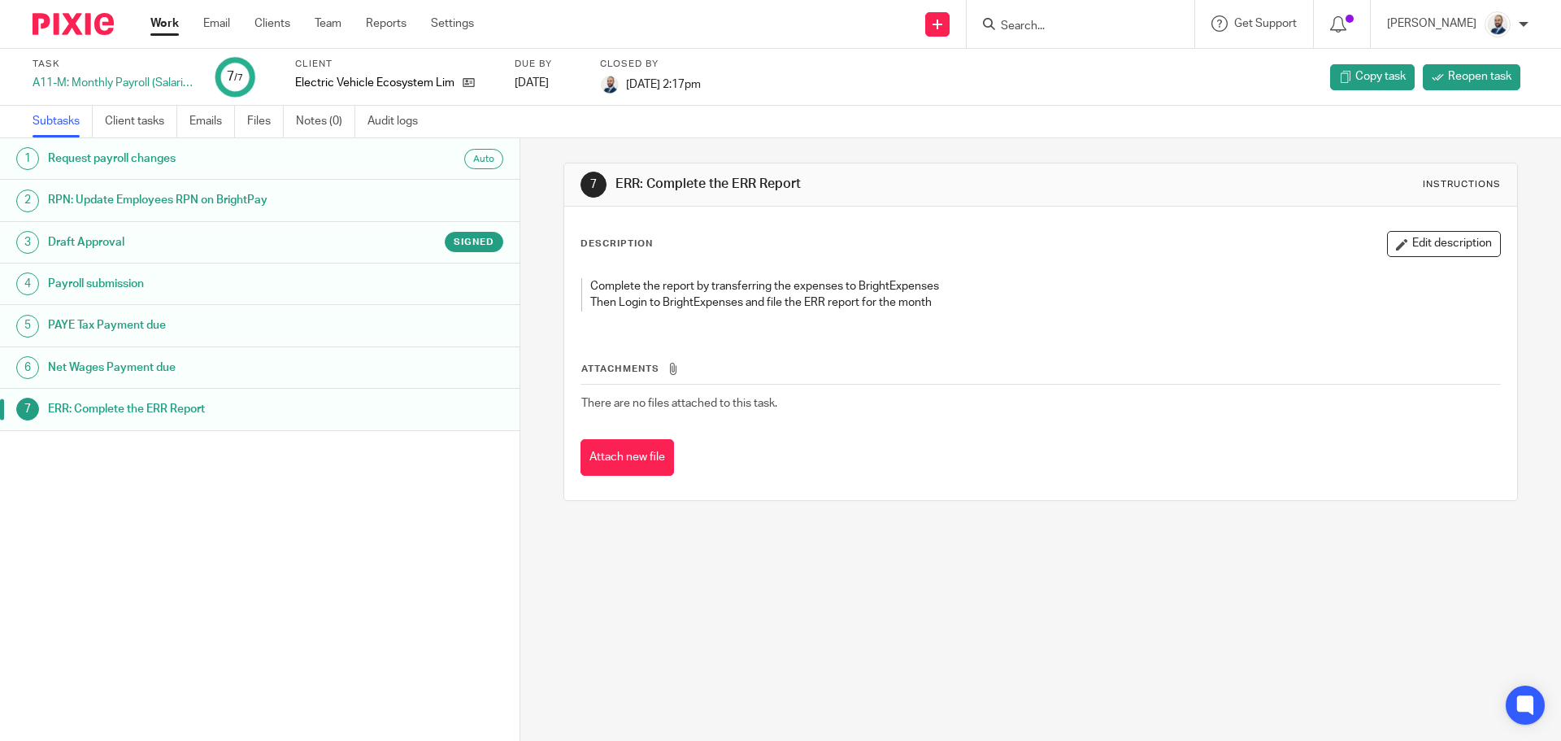
click at [295, 27] on ul "Work Email Clients Team Reports Settings" at bounding box center [324, 23] width 348 height 16
click at [288, 25] on link "Clients" at bounding box center [273, 23] width 36 height 16
